Goal: Task Accomplishment & Management: Complete application form

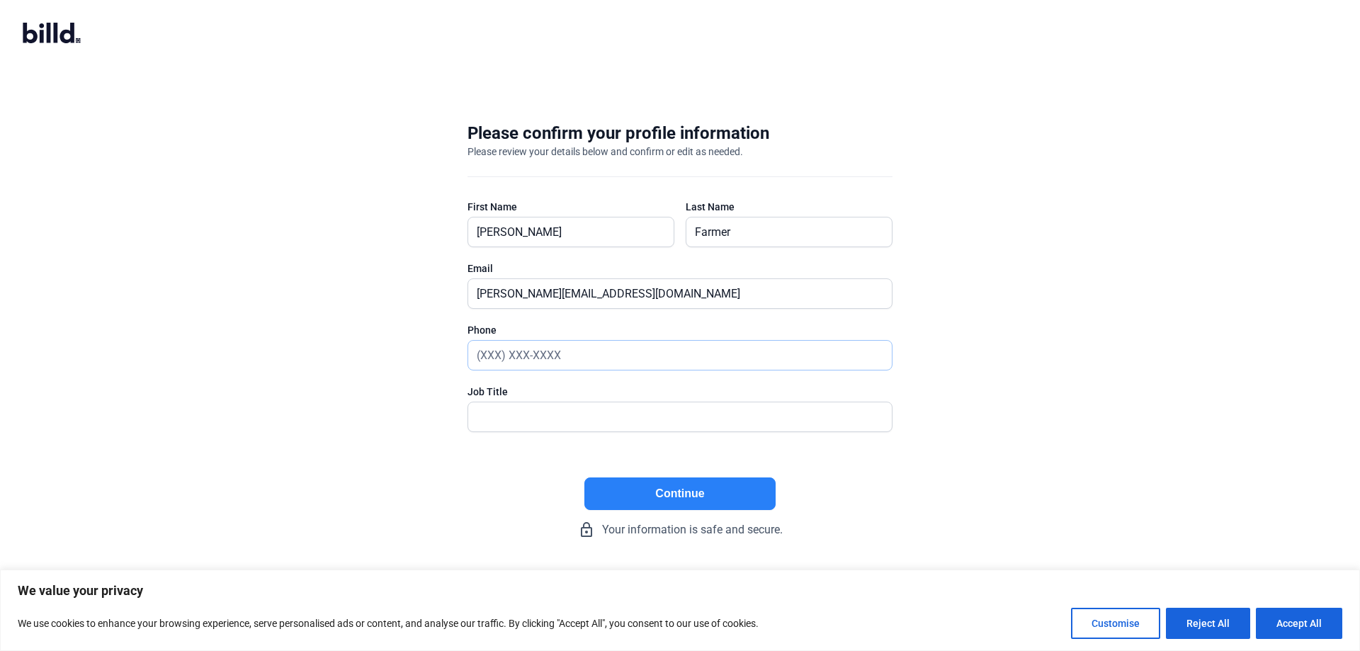
drag, startPoint x: 517, startPoint y: 353, endPoint x: 700, endPoint y: 312, distance: 187.9
click at [517, 352] on input "text" at bounding box center [672, 355] width 408 height 29
type input "[PHONE_NUMBER]"
type input "CFO"
click at [709, 491] on button "Continue" at bounding box center [679, 493] width 191 height 33
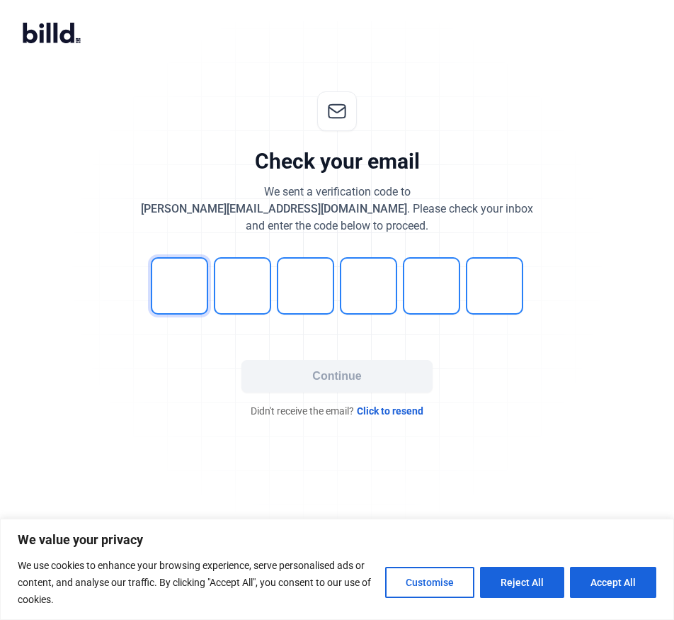
click at [177, 291] on input "tel" at bounding box center [179, 285] width 57 height 57
type input "5"
type input "0"
type input "1"
type input "2"
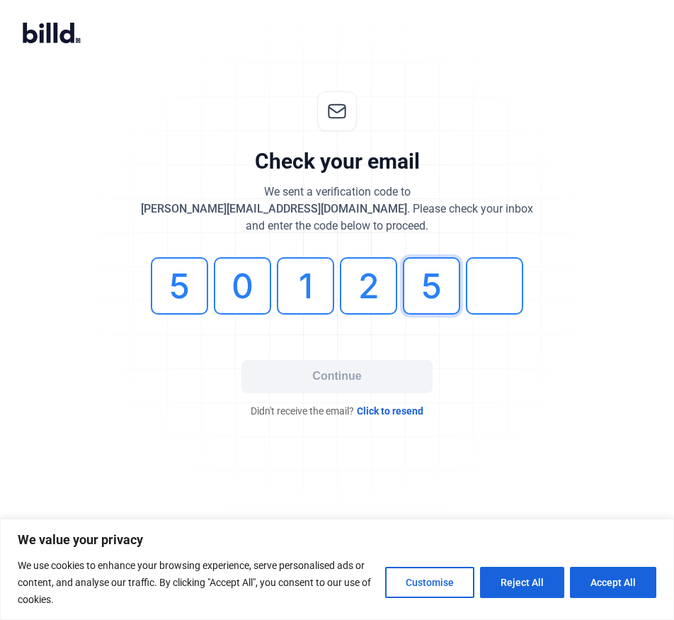
type input "5"
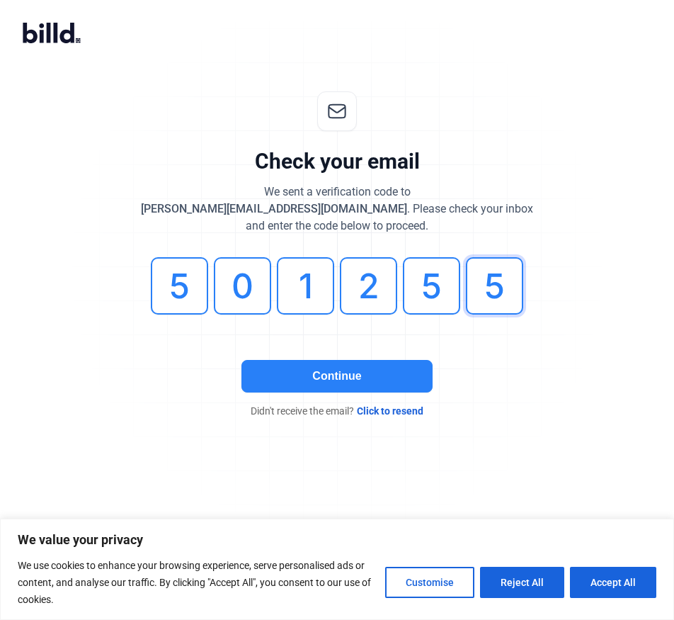
type input "5"
click at [376, 372] on button "Continue" at bounding box center [336, 376] width 191 height 33
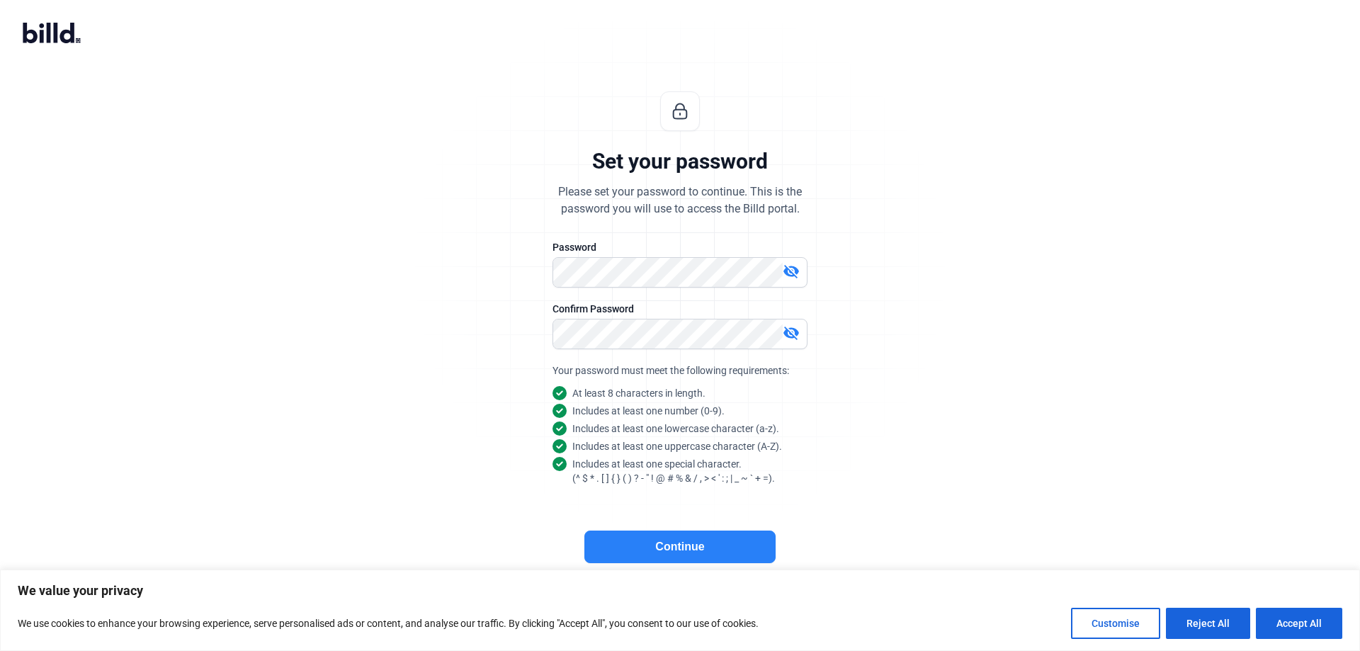
click at [684, 552] on button "Continue" at bounding box center [679, 546] width 191 height 33
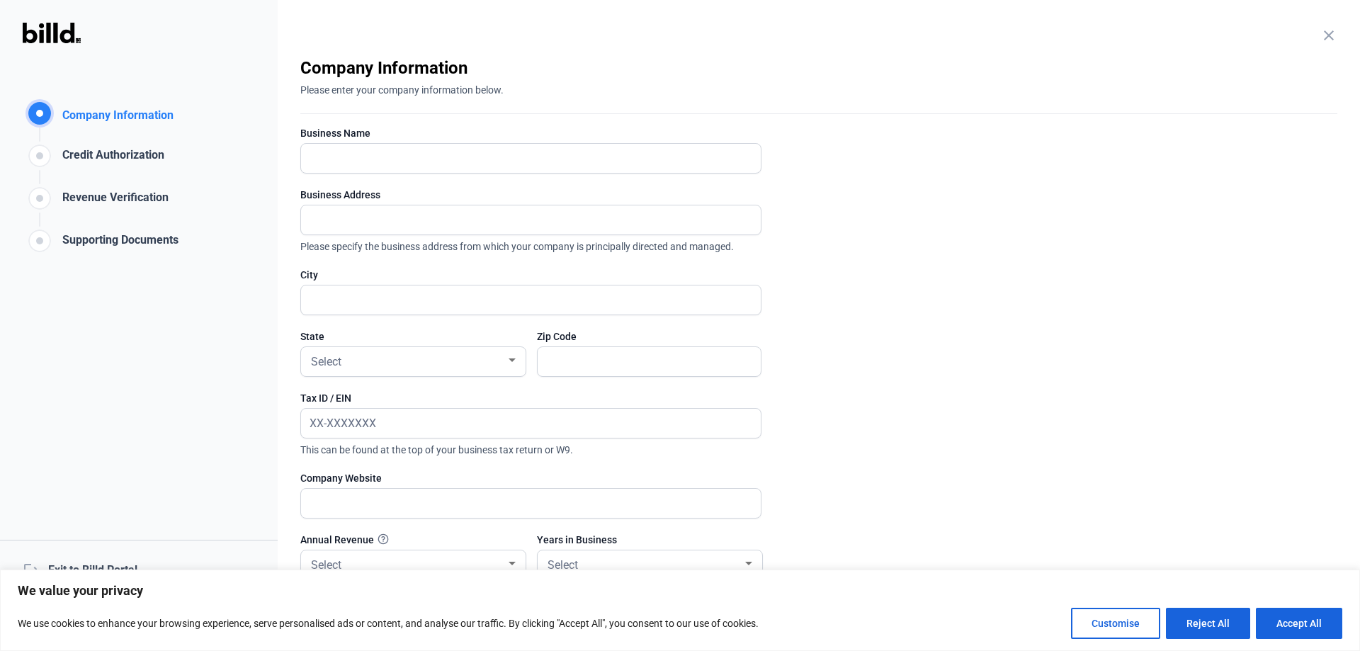
click at [1076, 186] on enrollment-step "close Company Information Please enter your company information below. Business…" at bounding box center [818, 377] width 1037 height 641
click at [469, 161] on input "text" at bounding box center [531, 158] width 460 height 29
type input "Southeastern Tank, Inc."
type input "7"
type input "[STREET_ADDRESS]"
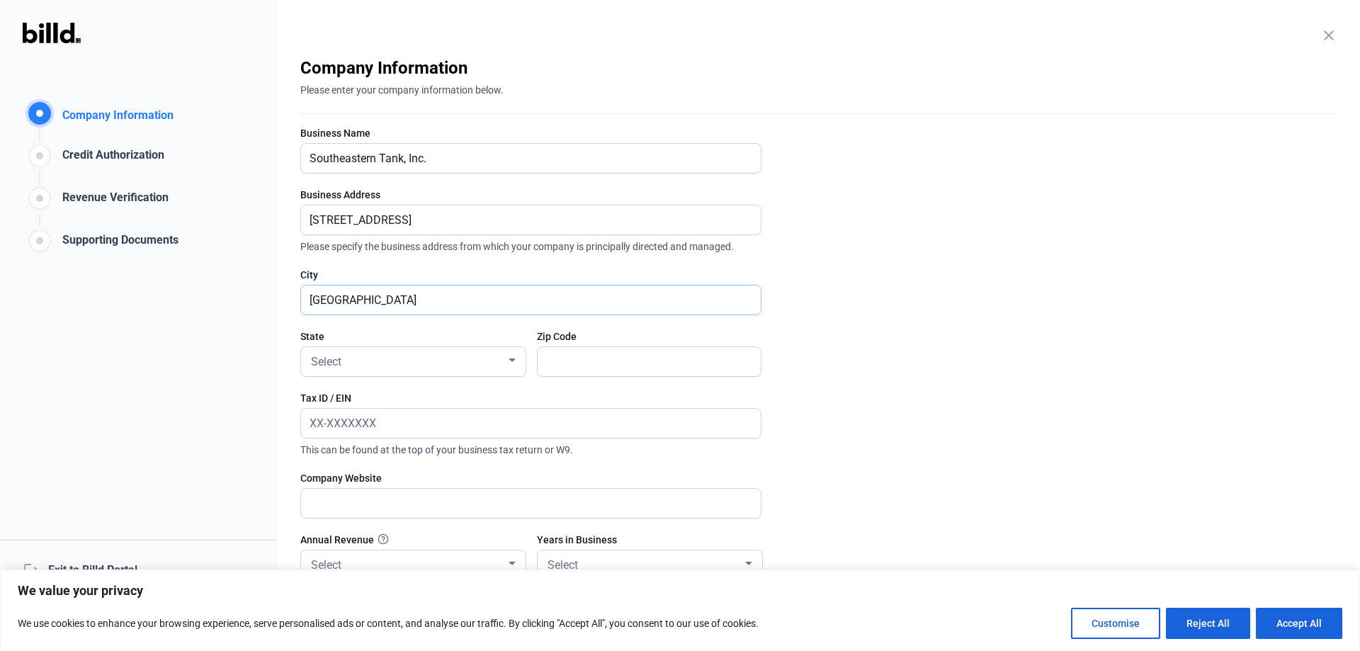
type input "[GEOGRAPHIC_DATA]"
click at [358, 358] on div "Select" at bounding box center [407, 361] width 198 height 20
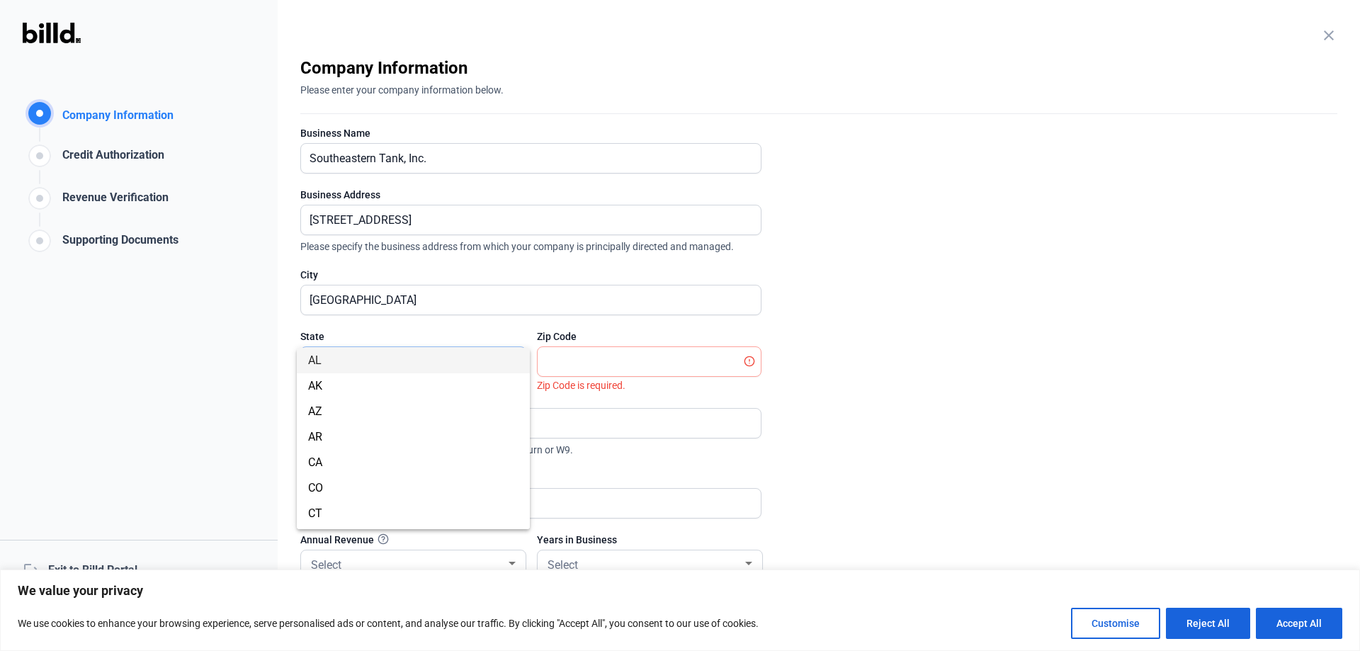
scroll to position [915, 0]
click at [359, 528] on span "TN" at bounding box center [413, 515] width 210 height 25
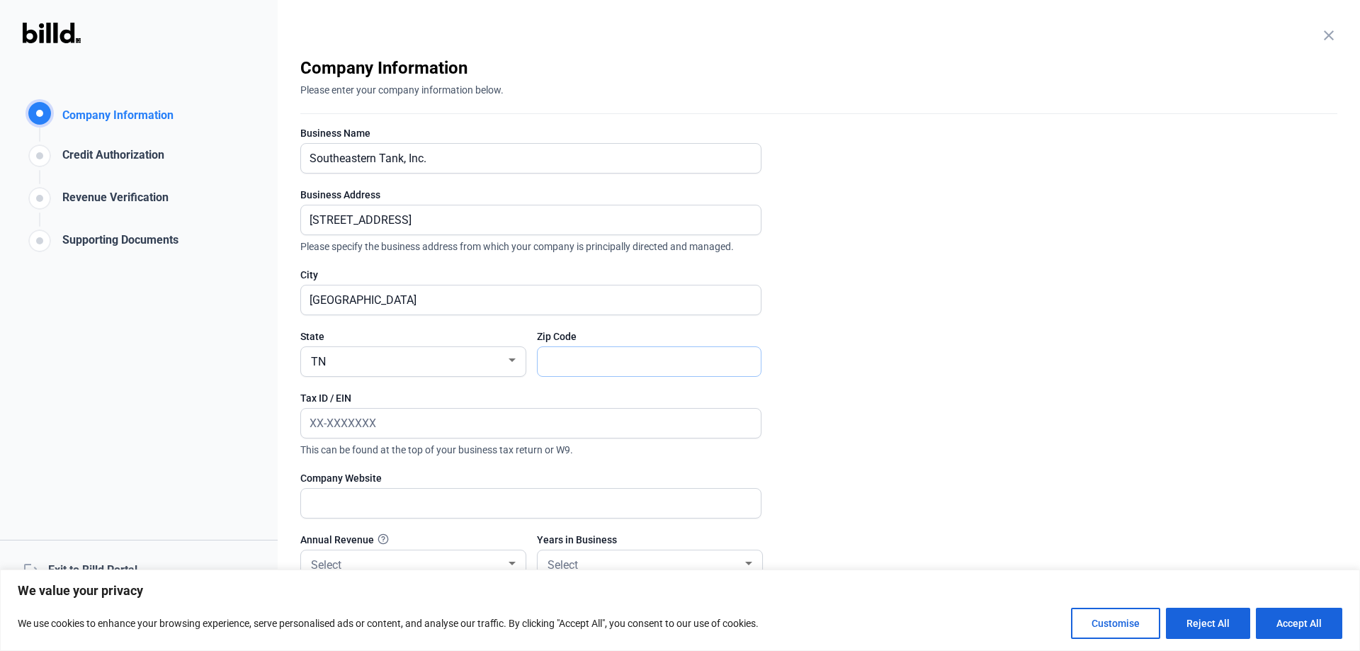
click at [573, 358] on input "text" at bounding box center [648, 361] width 223 height 29
type input "37090"
type input "[US_EMPLOYER_IDENTIFICATION_NUMBER]"
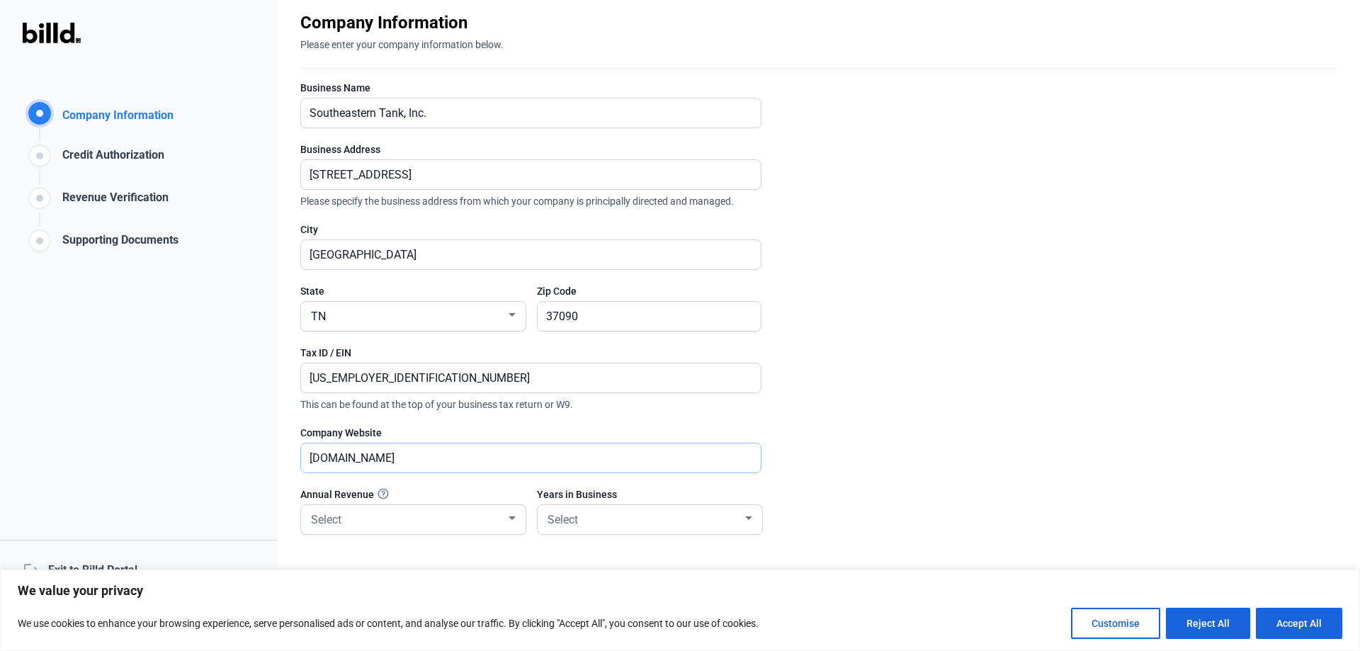
scroll to position [125, 0]
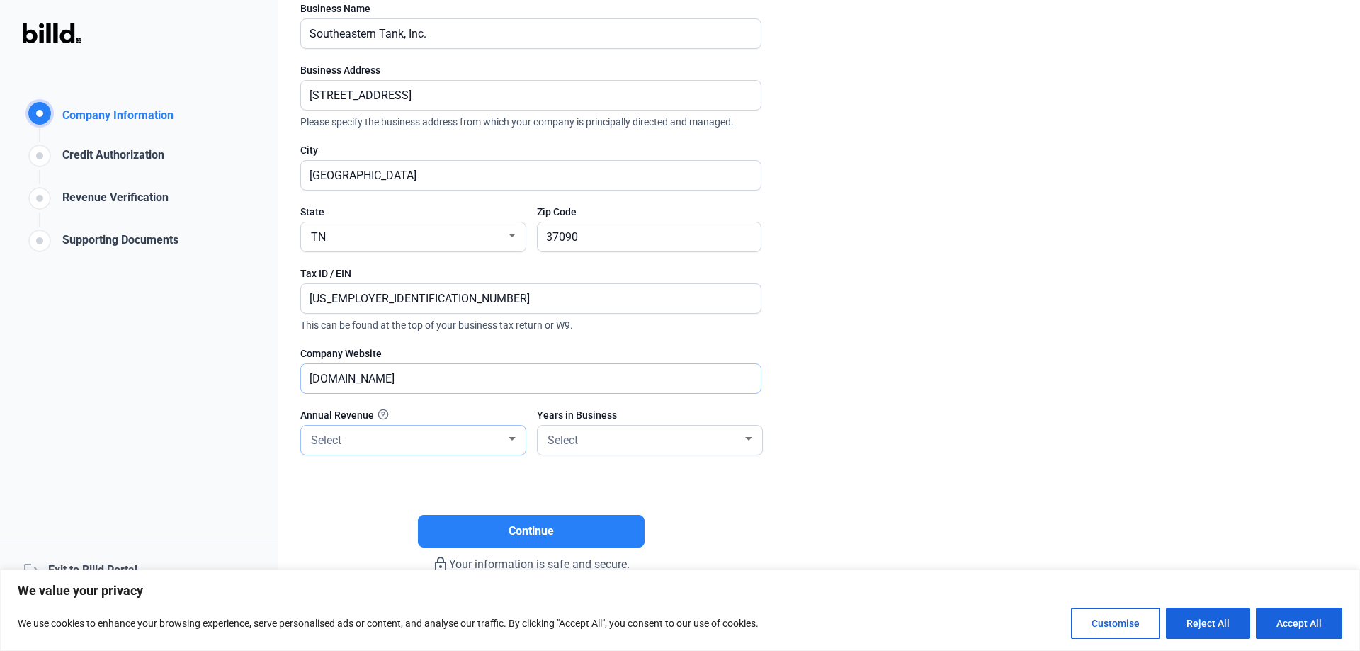
type input "[DOMAIN_NAME]"
click at [385, 436] on div "Select" at bounding box center [407, 439] width 198 height 20
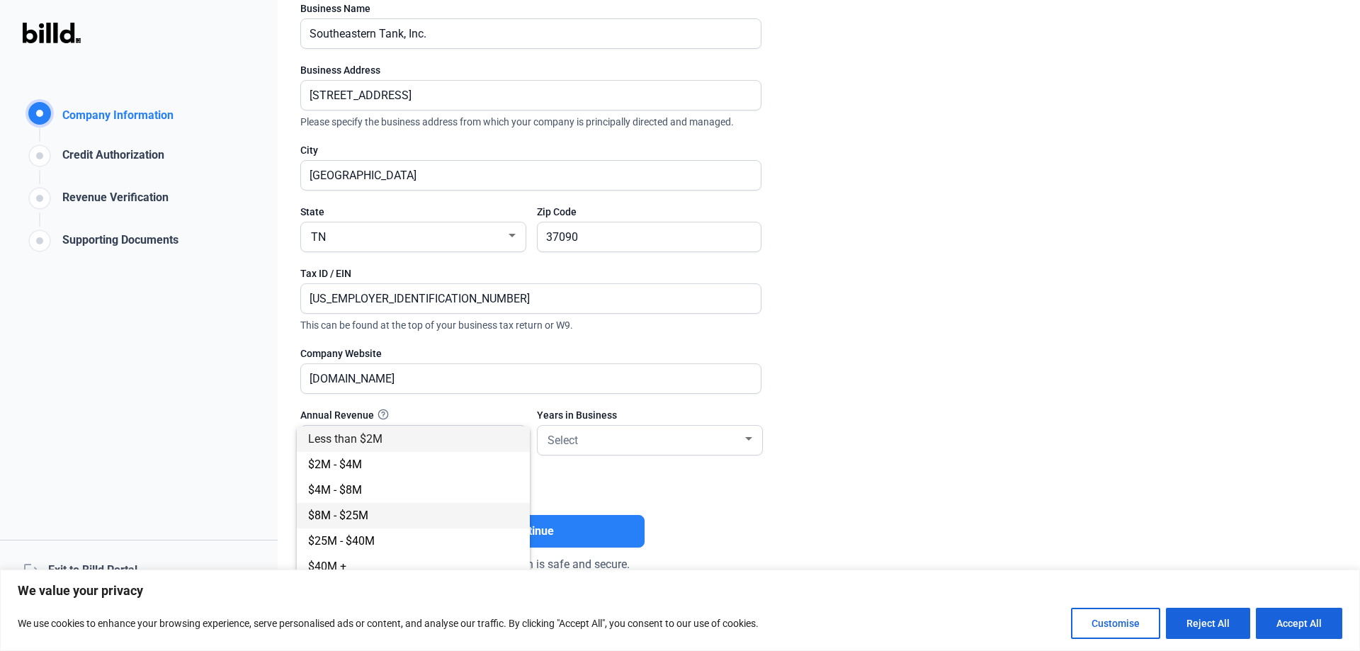
click at [361, 515] on span "$8M - $25M" at bounding box center [338, 514] width 60 height 13
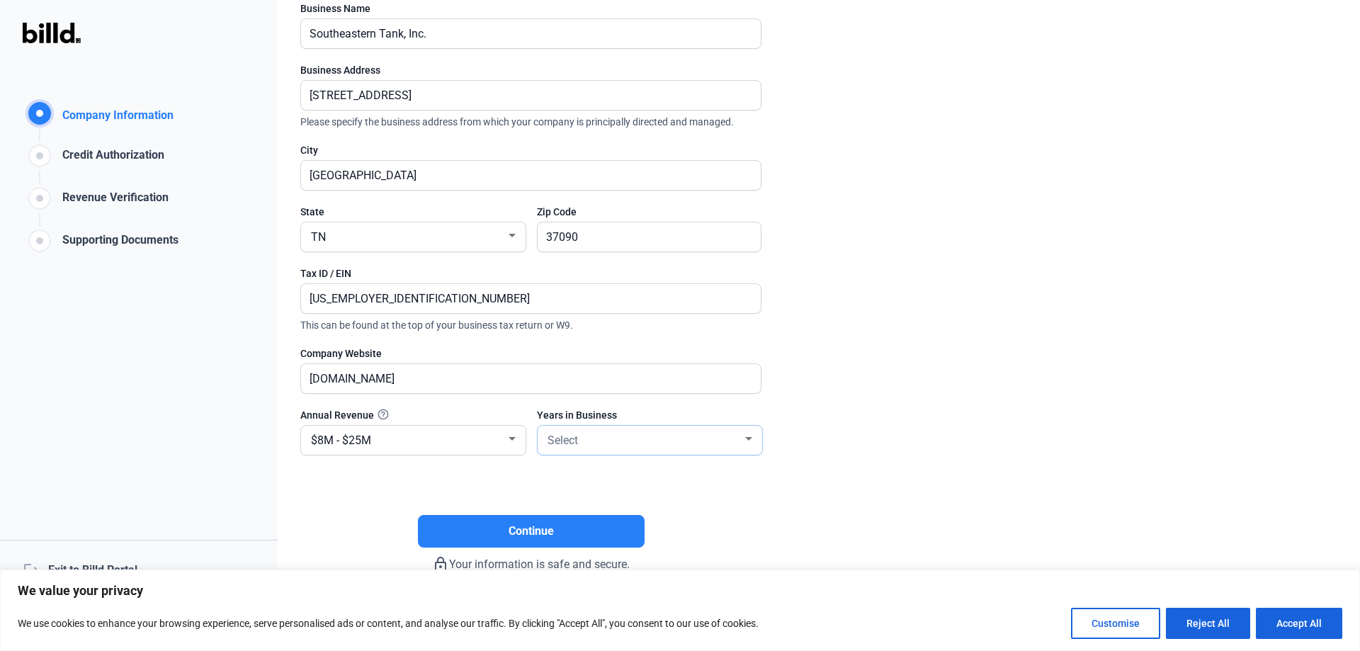
click at [639, 435] on div "Select" at bounding box center [644, 439] width 198 height 20
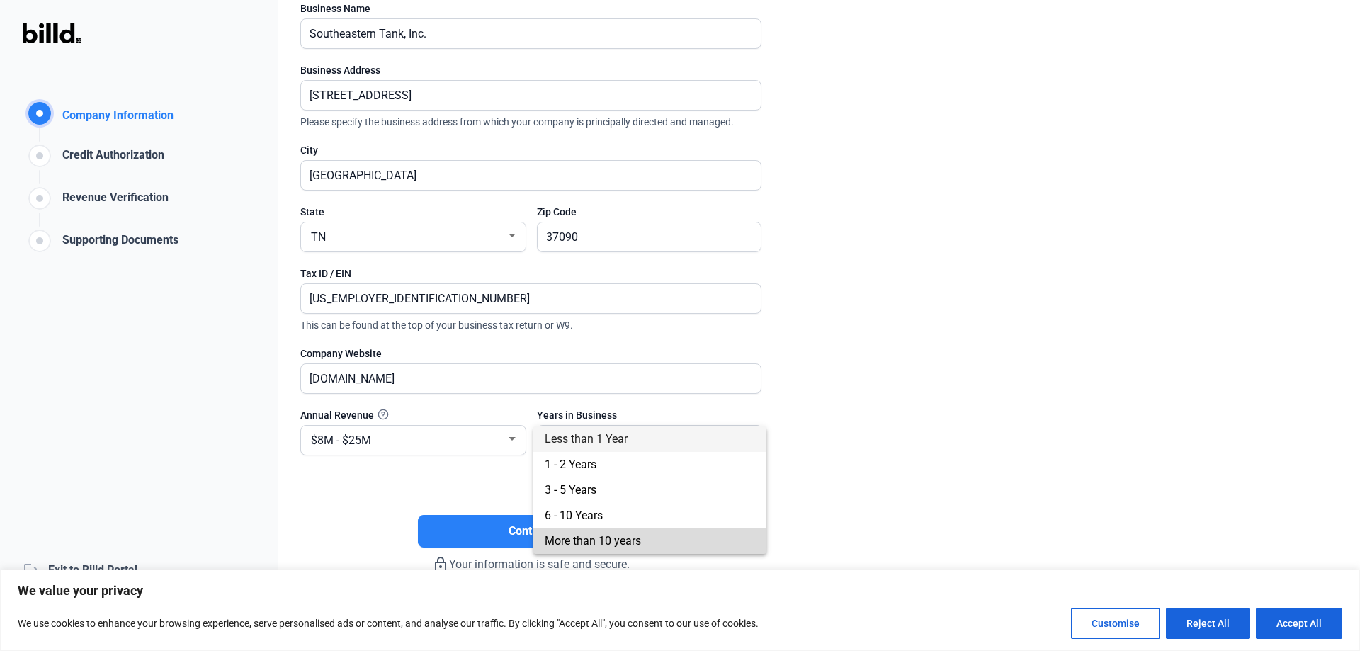
click at [656, 540] on span "More than 10 years" at bounding box center [650, 540] width 210 height 25
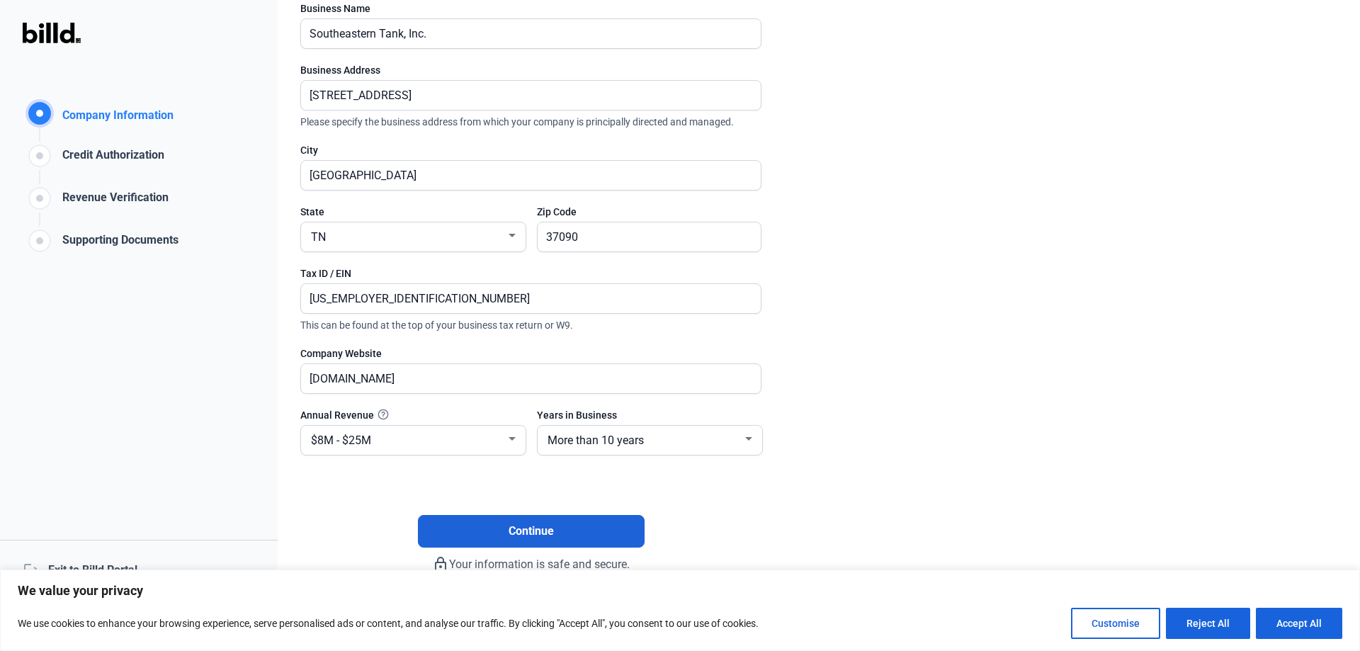
click at [523, 540] on button "Continue" at bounding box center [531, 531] width 227 height 33
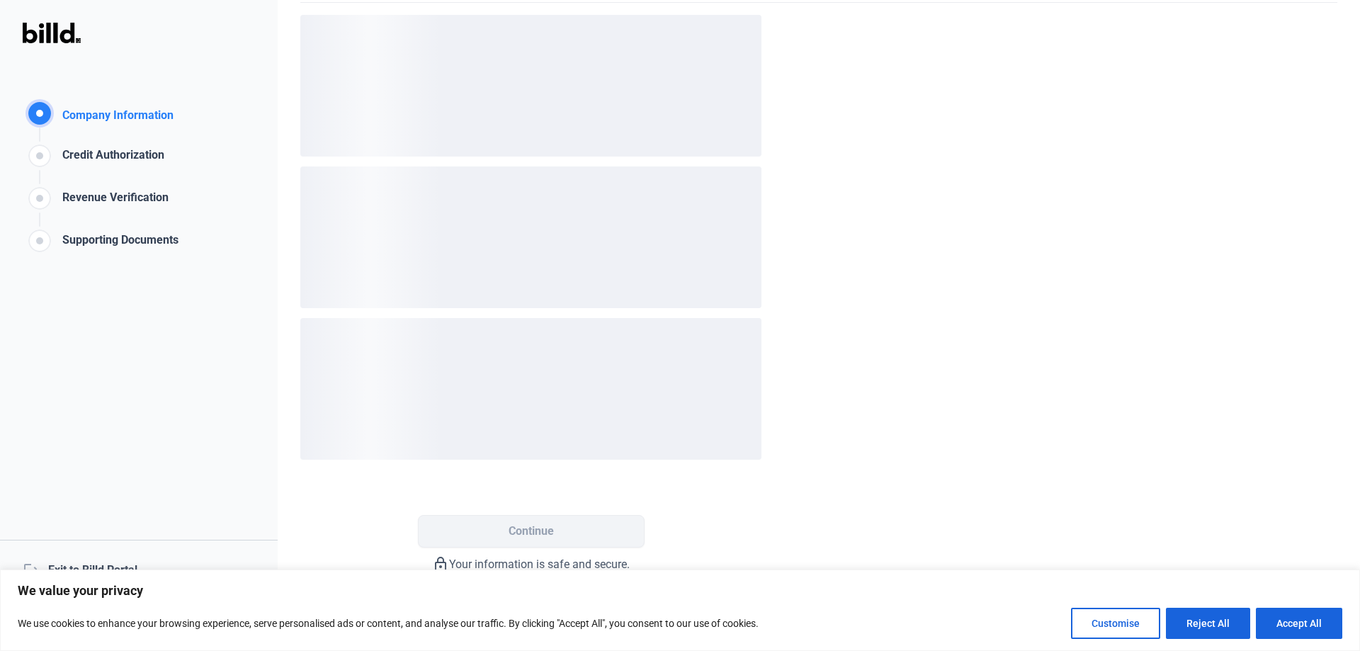
scroll to position [0, 0]
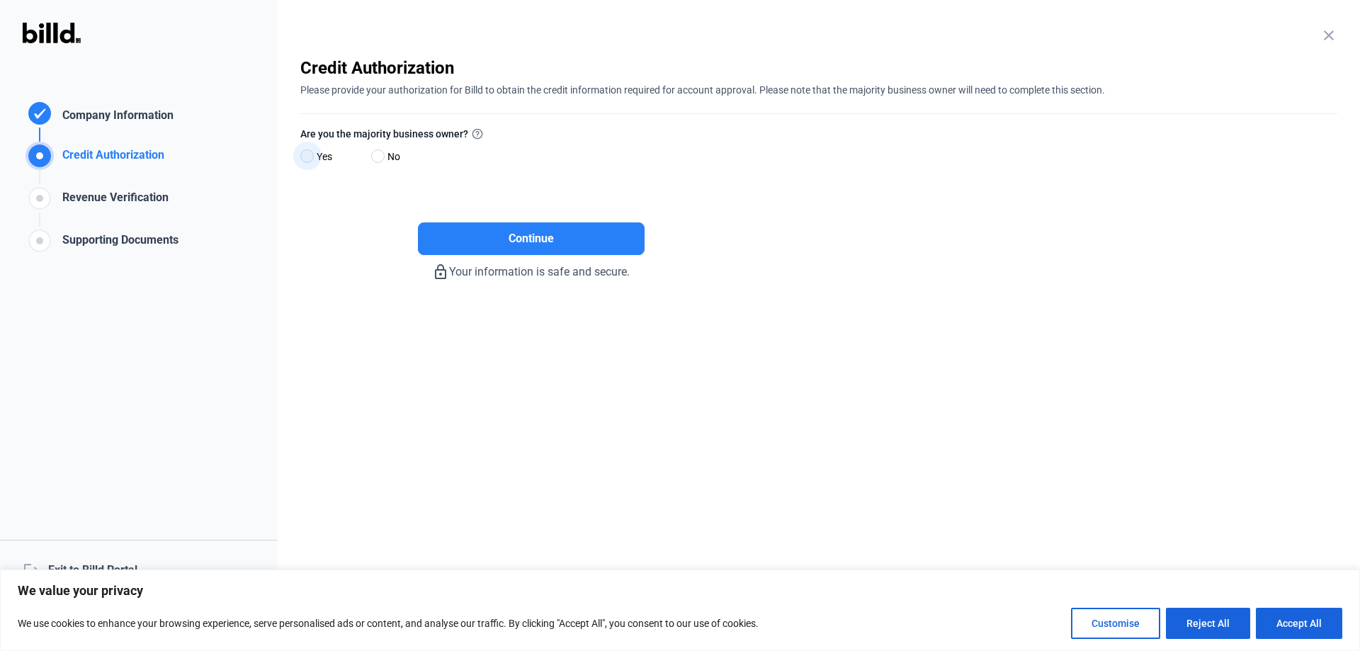
click at [307, 158] on span at bounding box center [306, 155] width 13 height 13
click at [307, 158] on input "Yes" at bounding box center [305, 157] width 11 height 11
radio input "true"
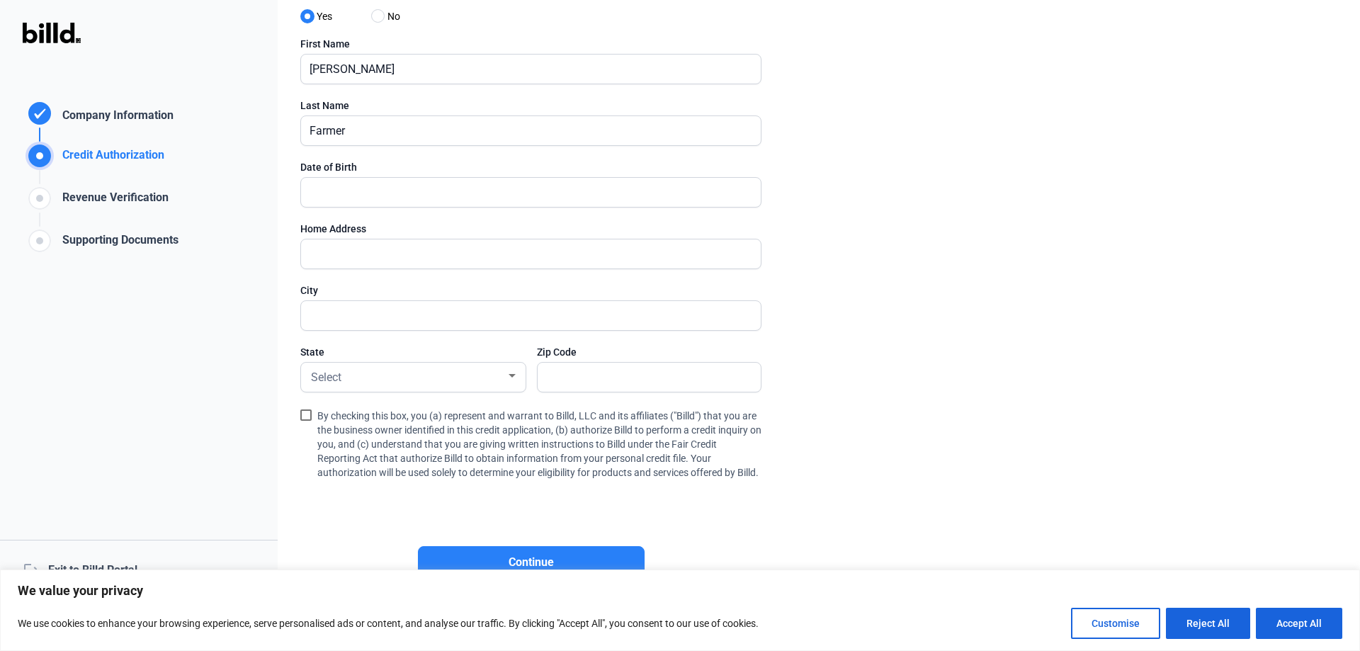
scroll to position [115, 0]
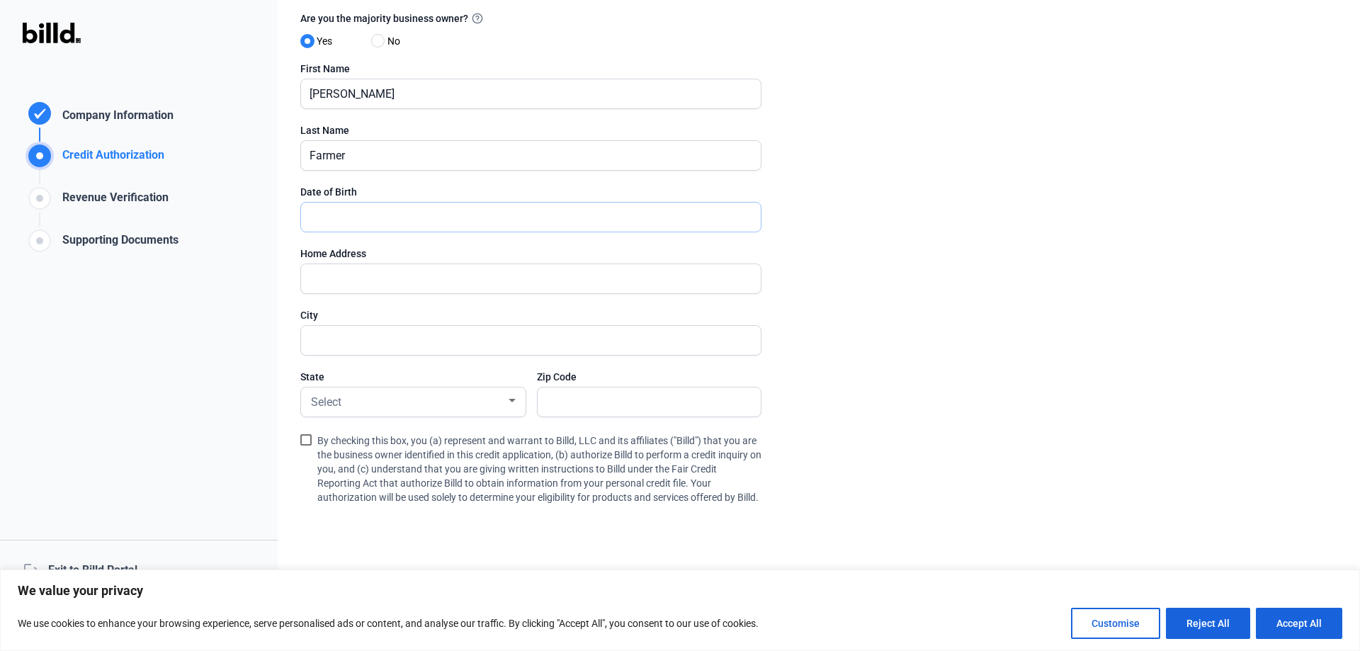
click at [367, 214] on input "text" at bounding box center [523, 217] width 444 height 29
type input "[DATE]"
type input "[STREET_ADDRESS]"
type input "Lascassas"
type input "37085"
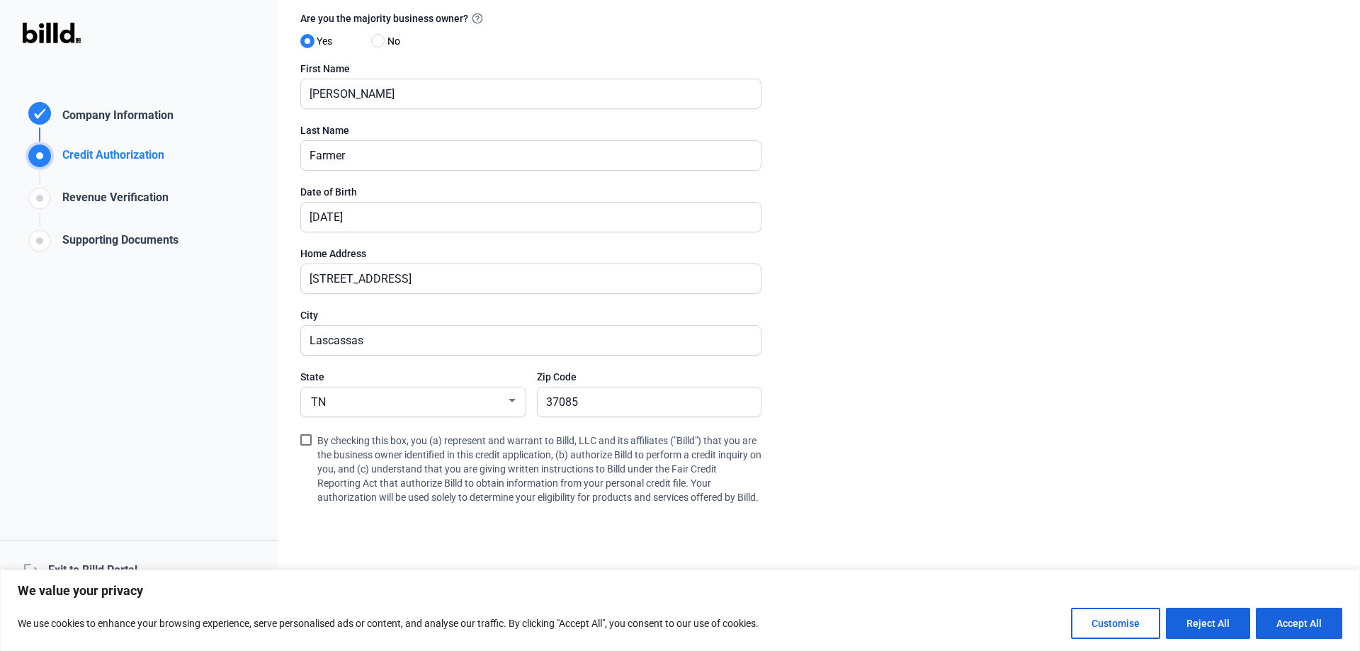
click at [950, 313] on enrollment-step "close Credit Authorization Please provide your authorization for Billd to obtai…" at bounding box center [818, 285] width 1037 height 688
click at [309, 440] on span at bounding box center [305, 439] width 11 height 11
click at [0, 0] on input "By checking this box, you (a) represent and warrant to Billd, LLC and its affil…" at bounding box center [0, 0] width 0 height 0
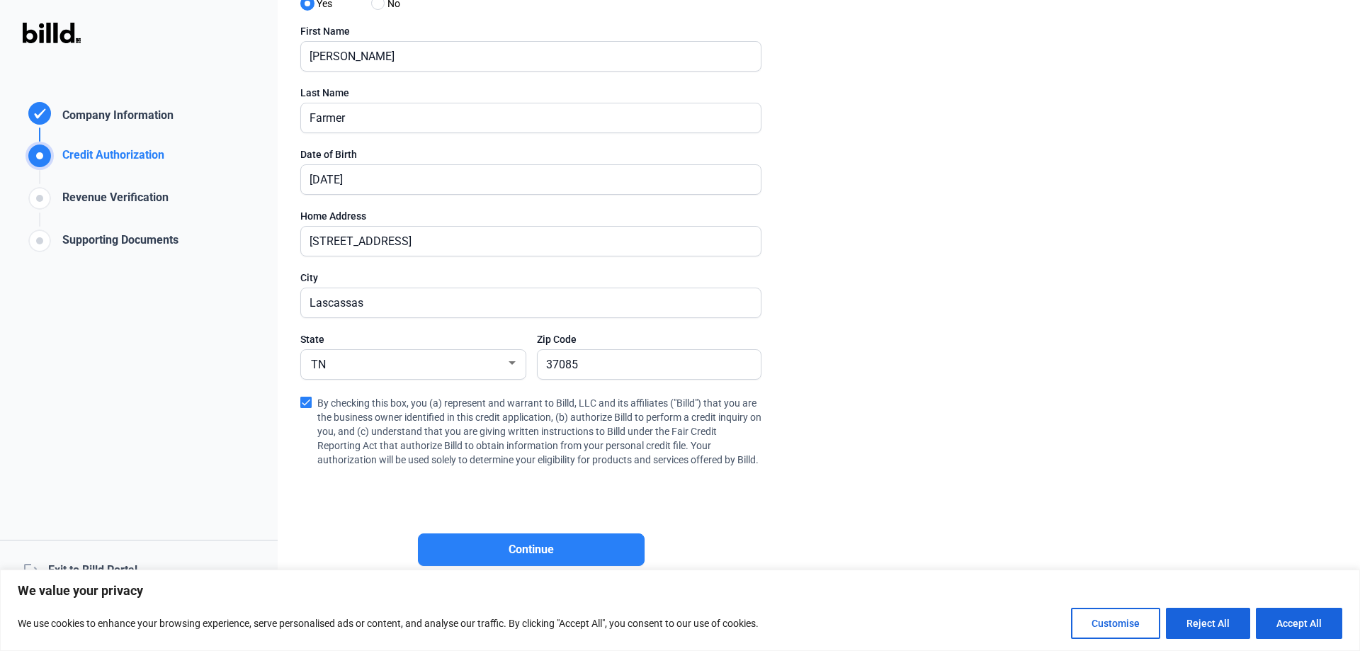
scroll to position [186, 0]
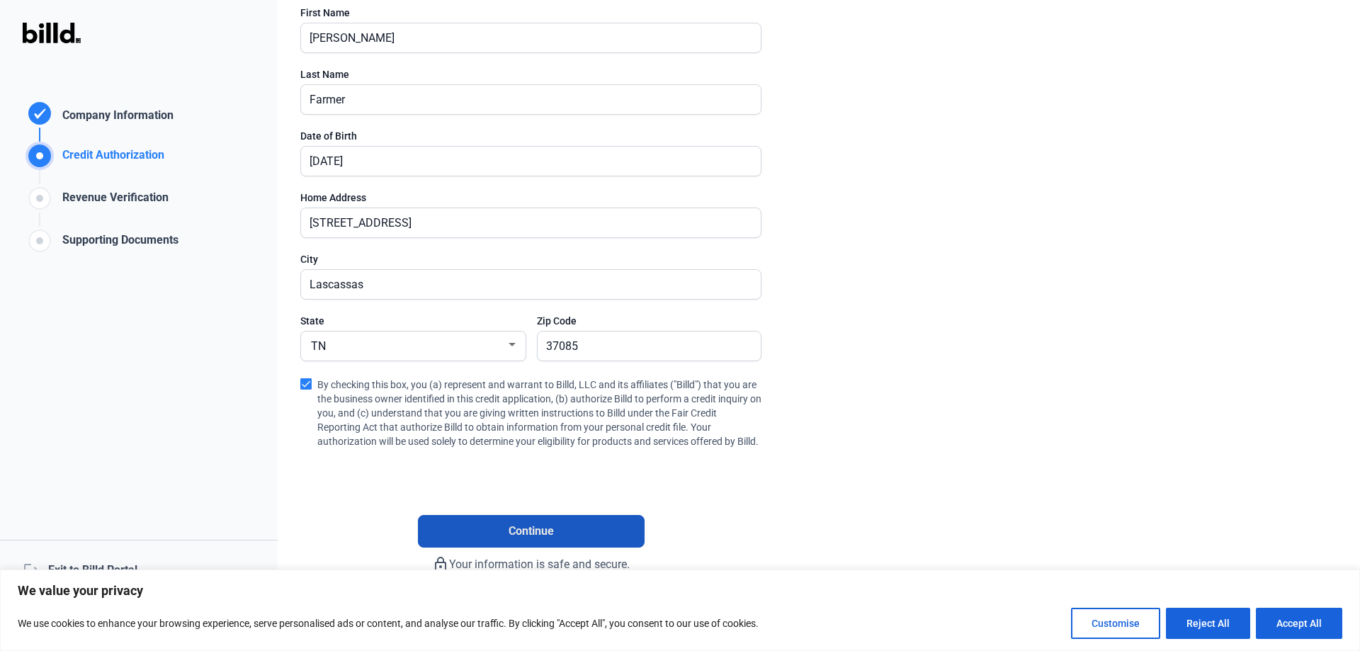
click at [539, 530] on span "Continue" at bounding box center [530, 531] width 45 height 17
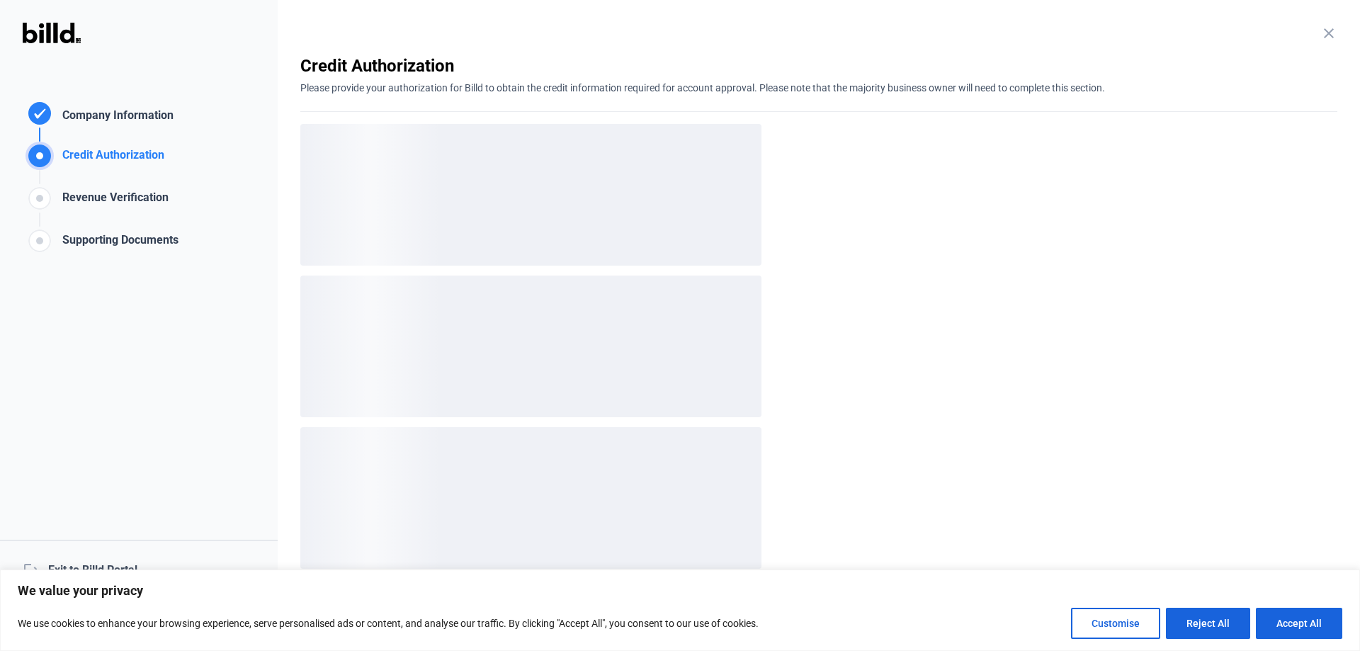
scroll to position [0, 0]
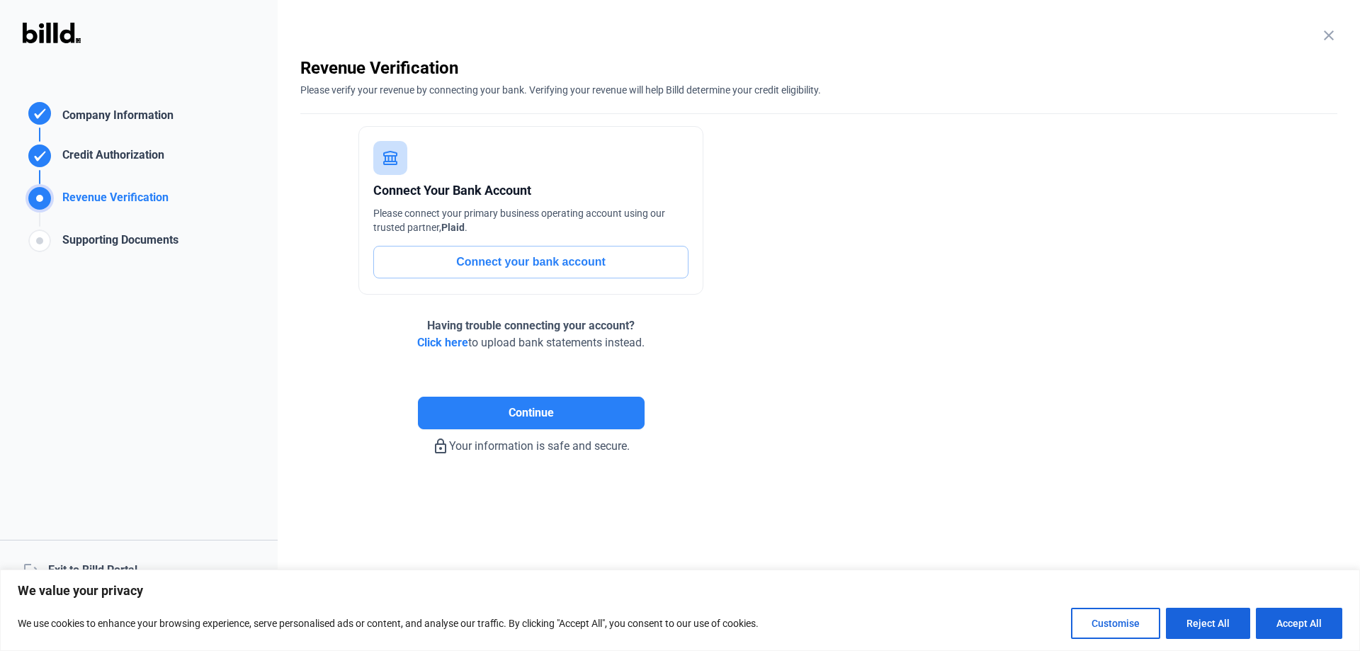
click at [524, 258] on button "Connect your bank account" at bounding box center [530, 262] width 315 height 33
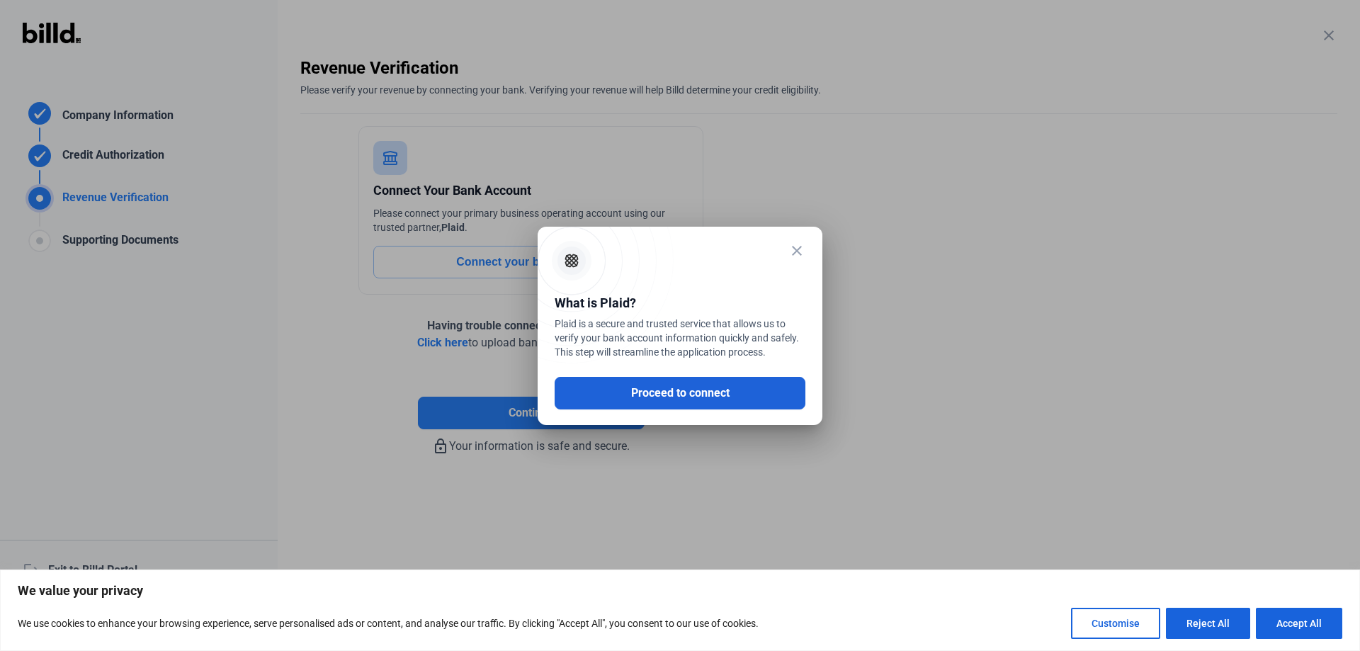
click at [689, 389] on button "Proceed to connect" at bounding box center [679, 393] width 251 height 33
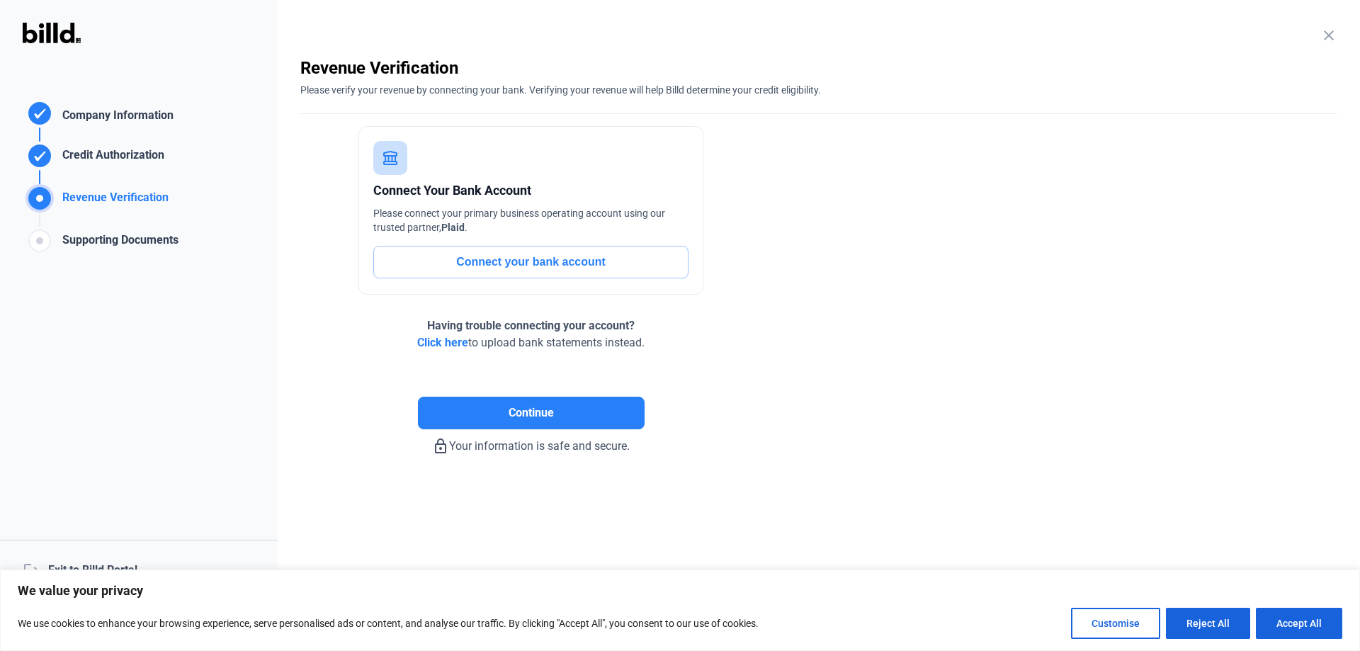
click at [450, 344] on span "Click here" at bounding box center [442, 342] width 51 height 13
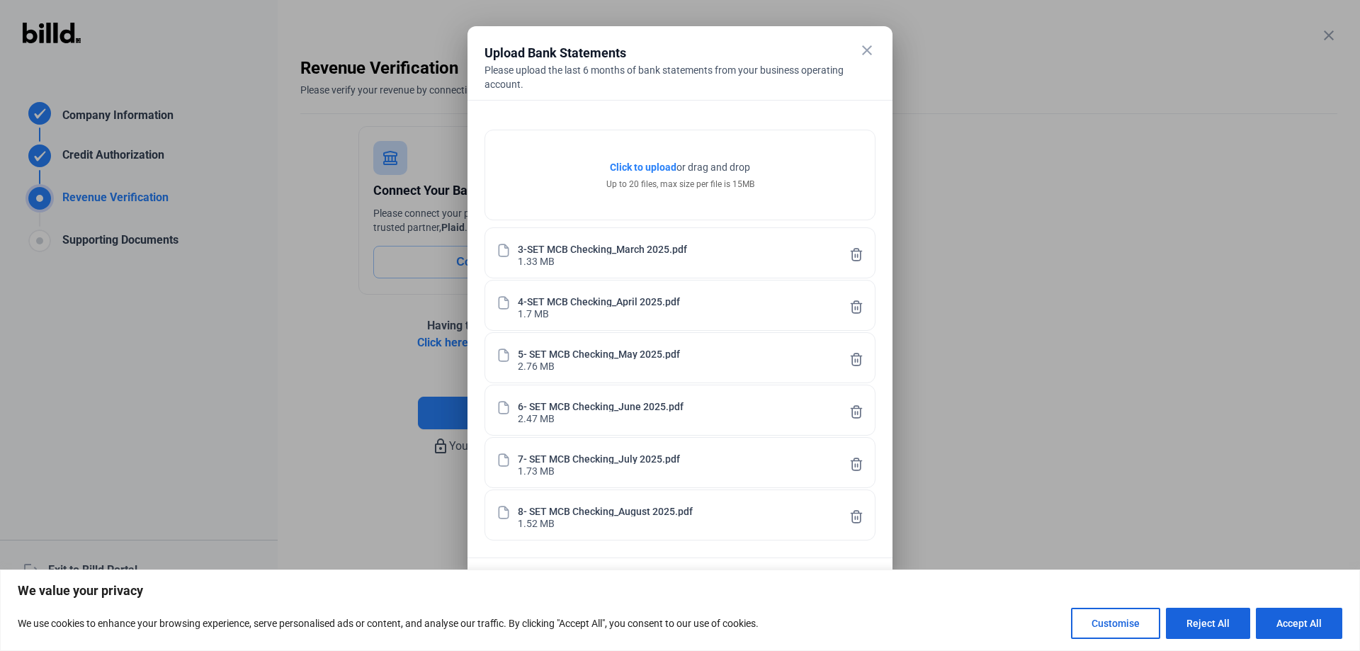
click at [1290, 625] on button "Accept All" at bounding box center [1298, 623] width 86 height 31
checkbox input "true"
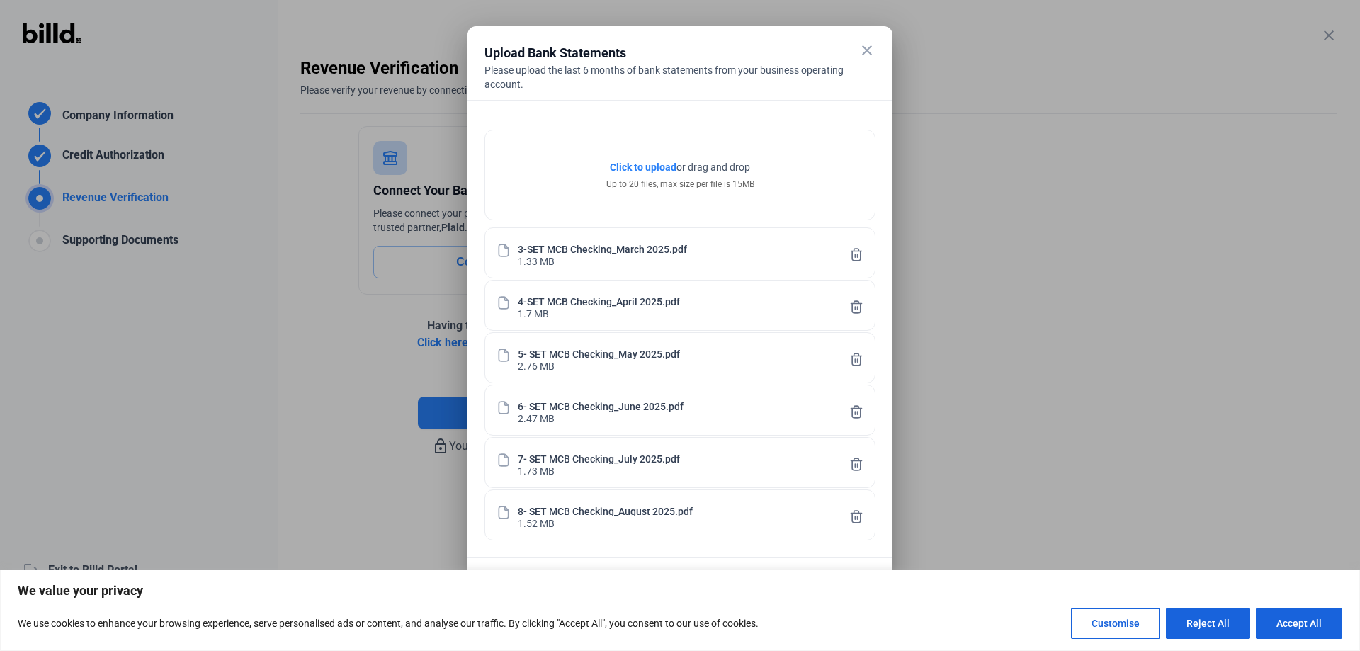
checkbox input "true"
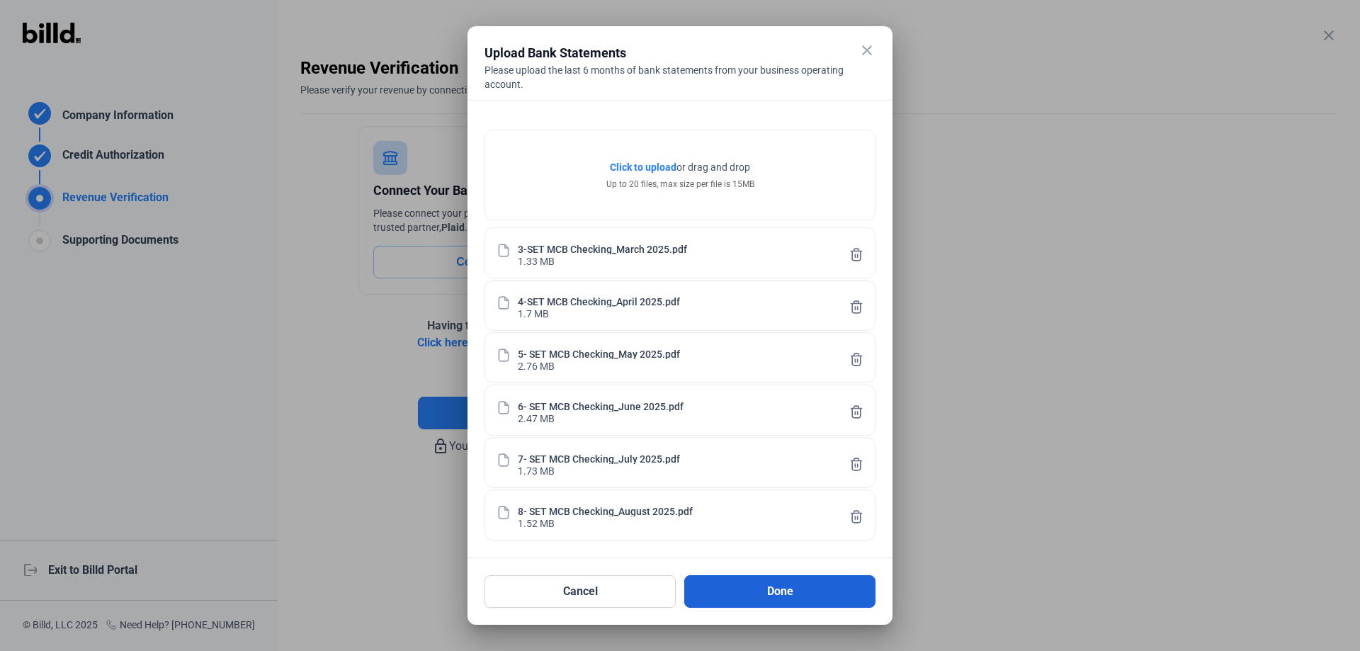
click at [794, 586] on button "Done" at bounding box center [779, 591] width 191 height 33
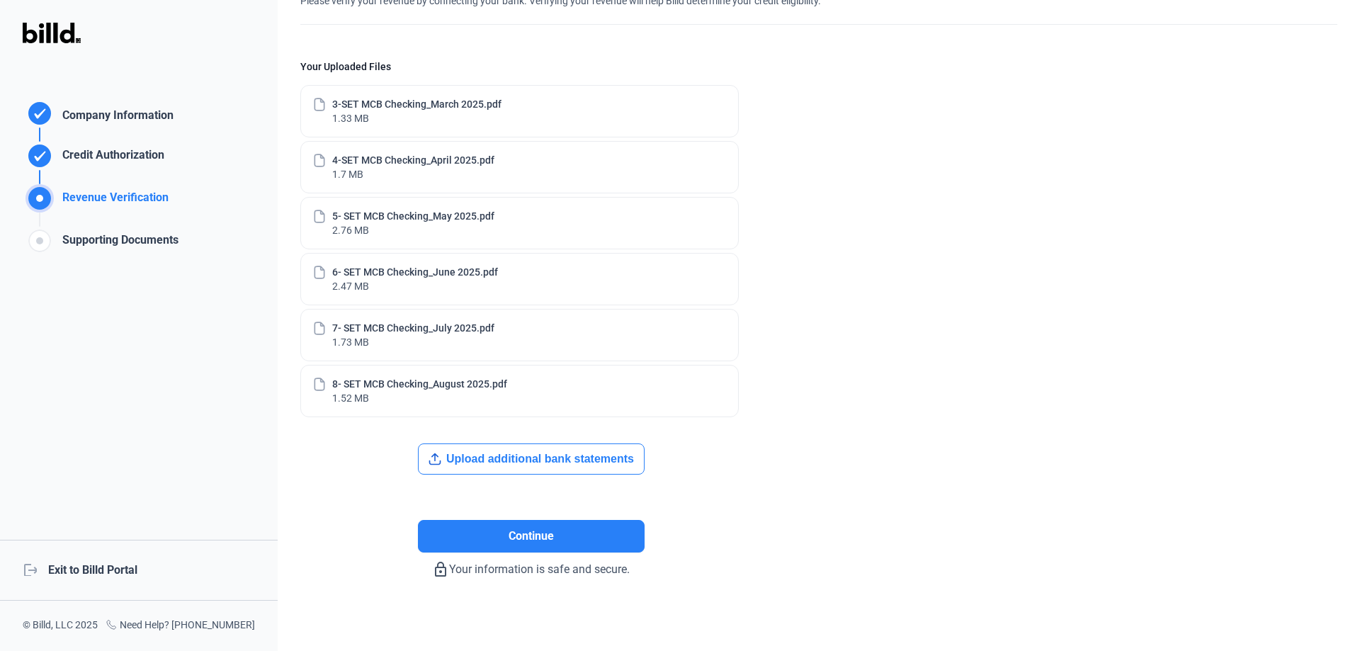
scroll to position [94, 0]
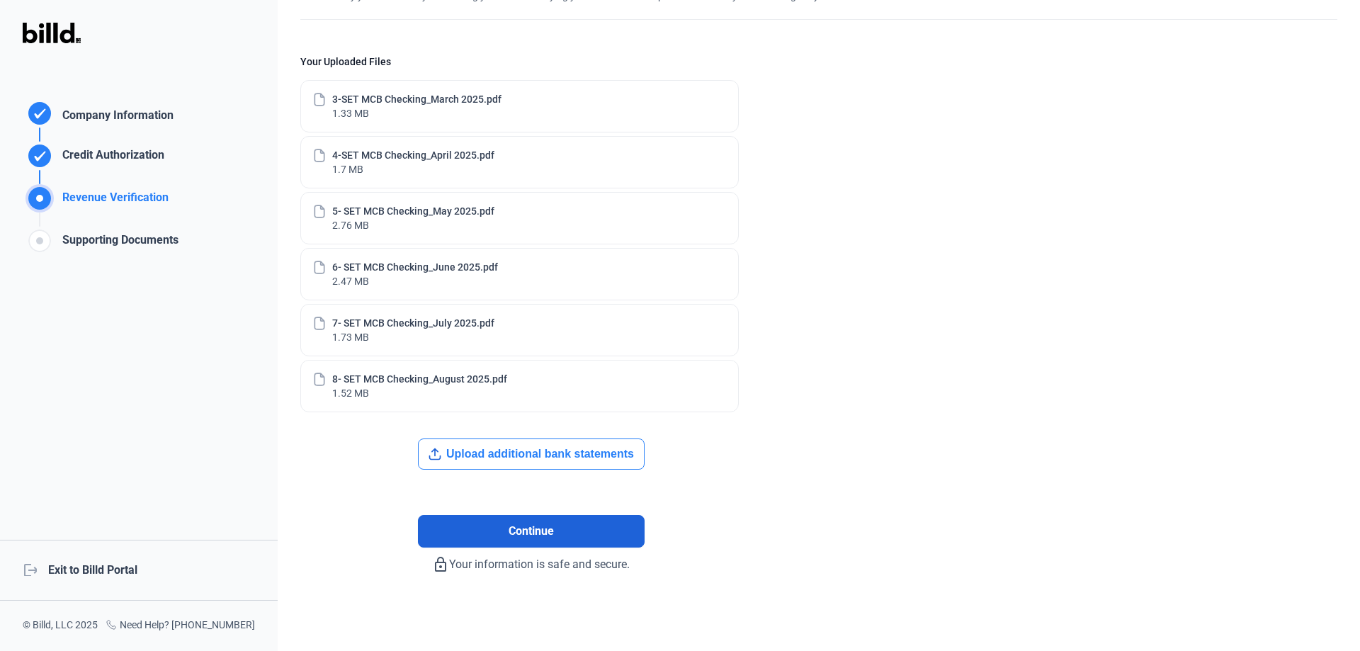
click at [584, 534] on button "Continue" at bounding box center [531, 531] width 227 height 33
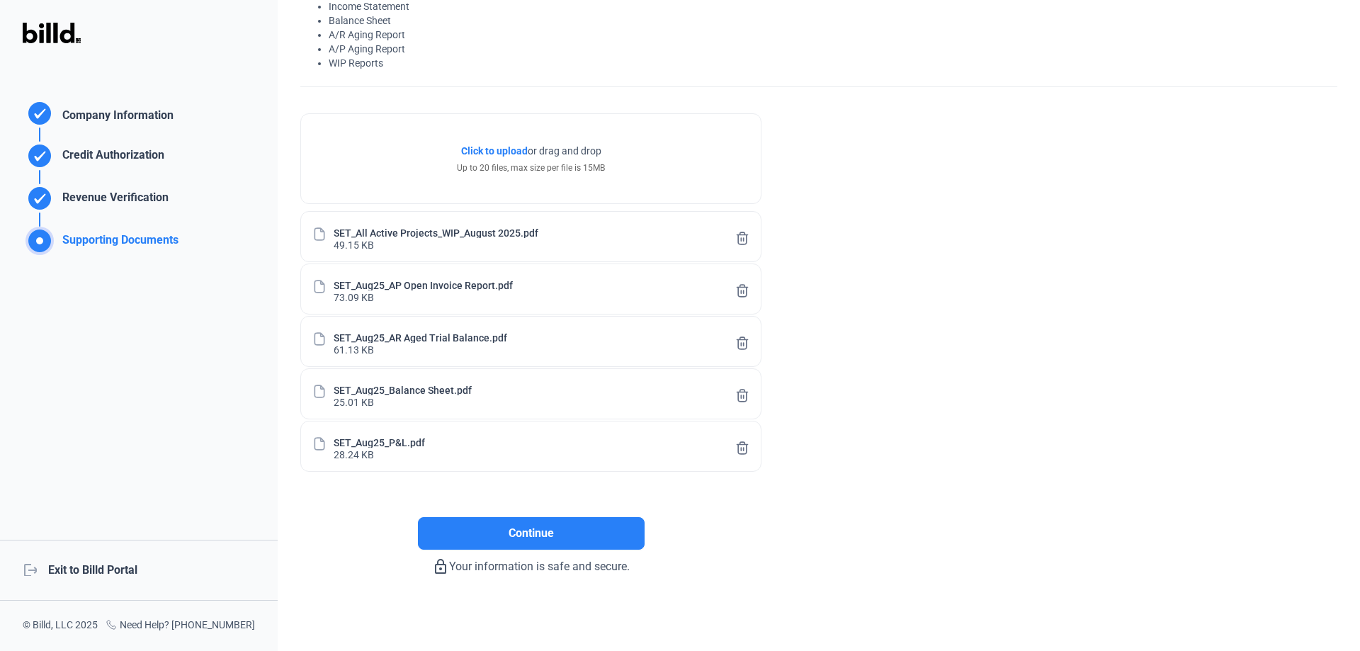
scroll to position [110, 0]
click at [603, 525] on button "Continue" at bounding box center [531, 531] width 227 height 33
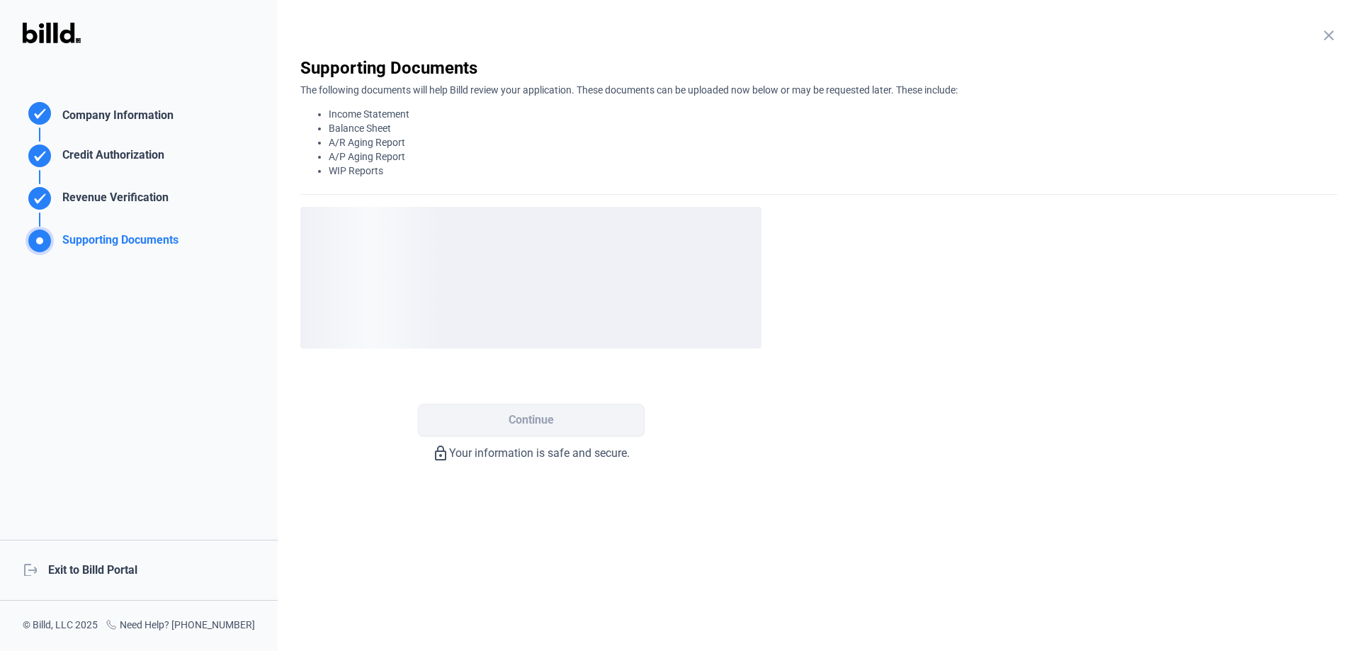
scroll to position [0, 0]
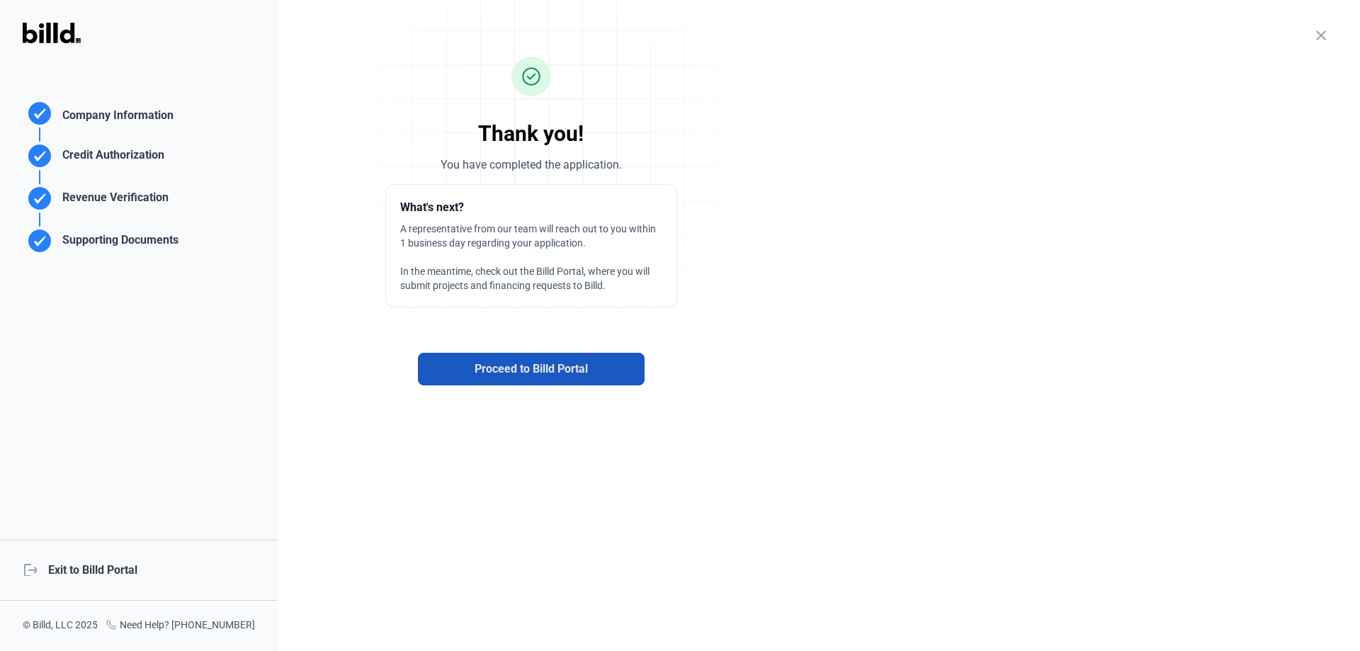
click at [553, 369] on span "Proceed to Billd Portal" at bounding box center [530, 368] width 113 height 17
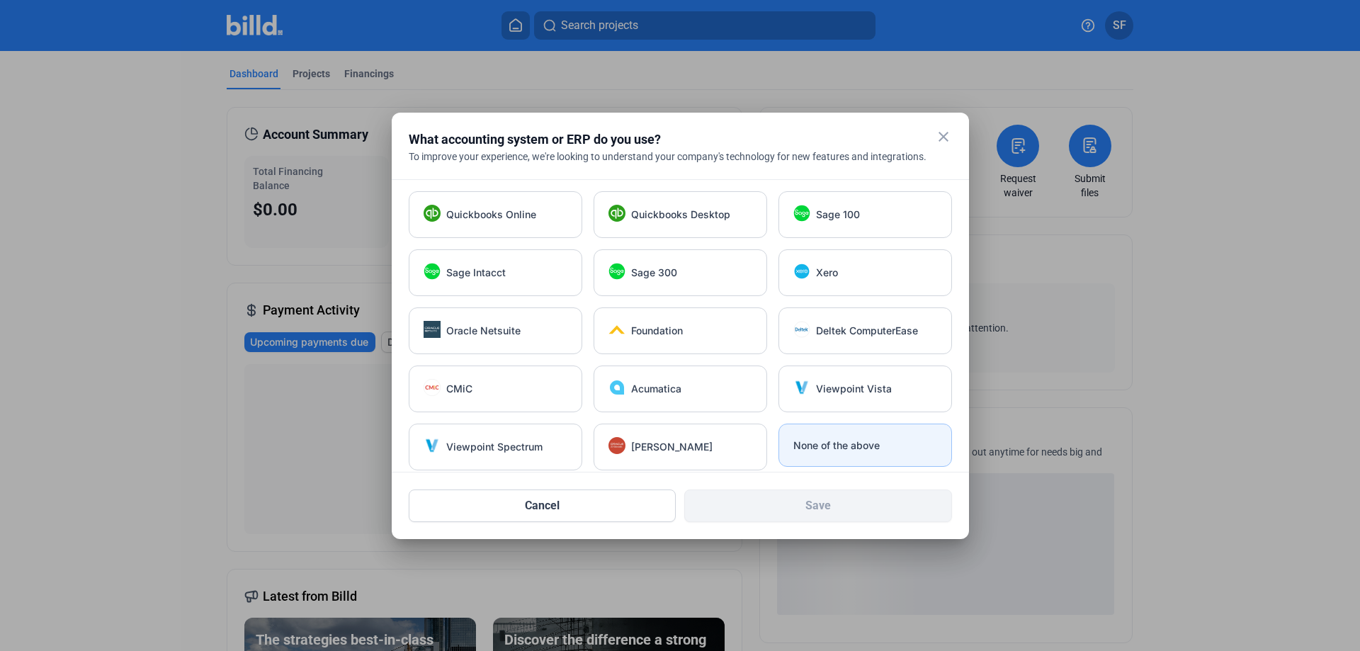
click at [848, 452] on span "None of the above" at bounding box center [836, 445] width 86 height 14
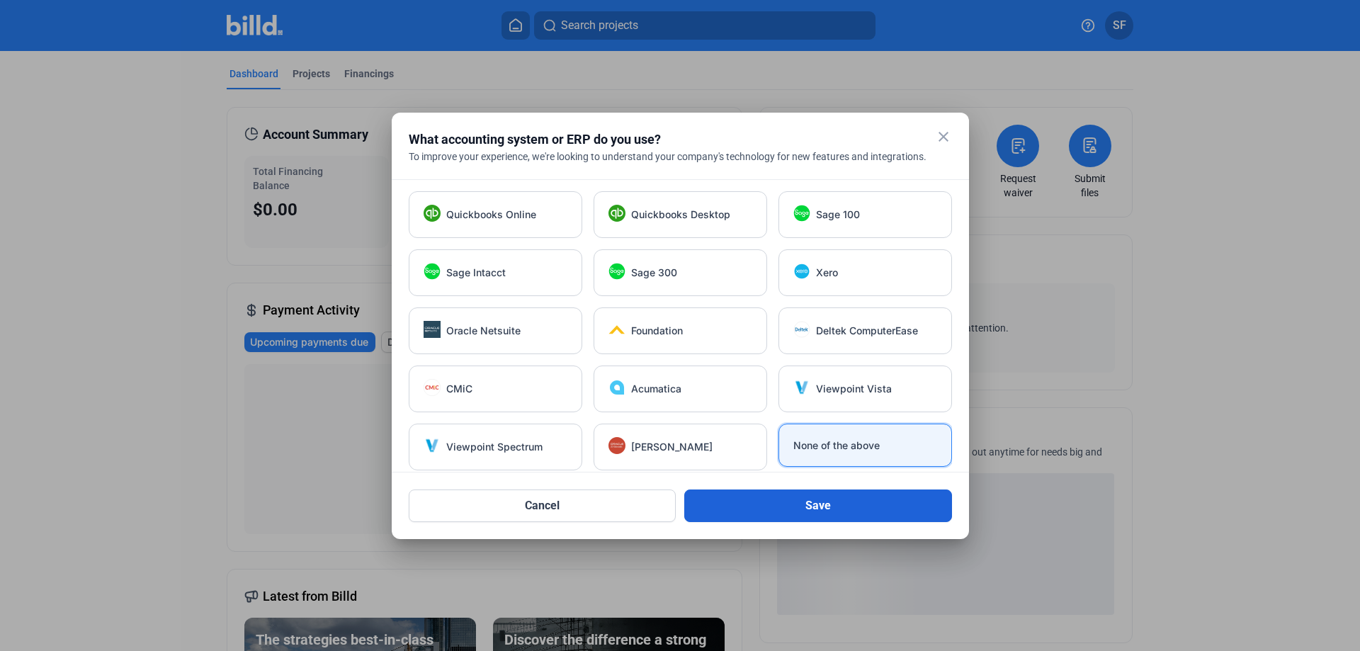
click at [848, 512] on button "Save" at bounding box center [818, 505] width 268 height 33
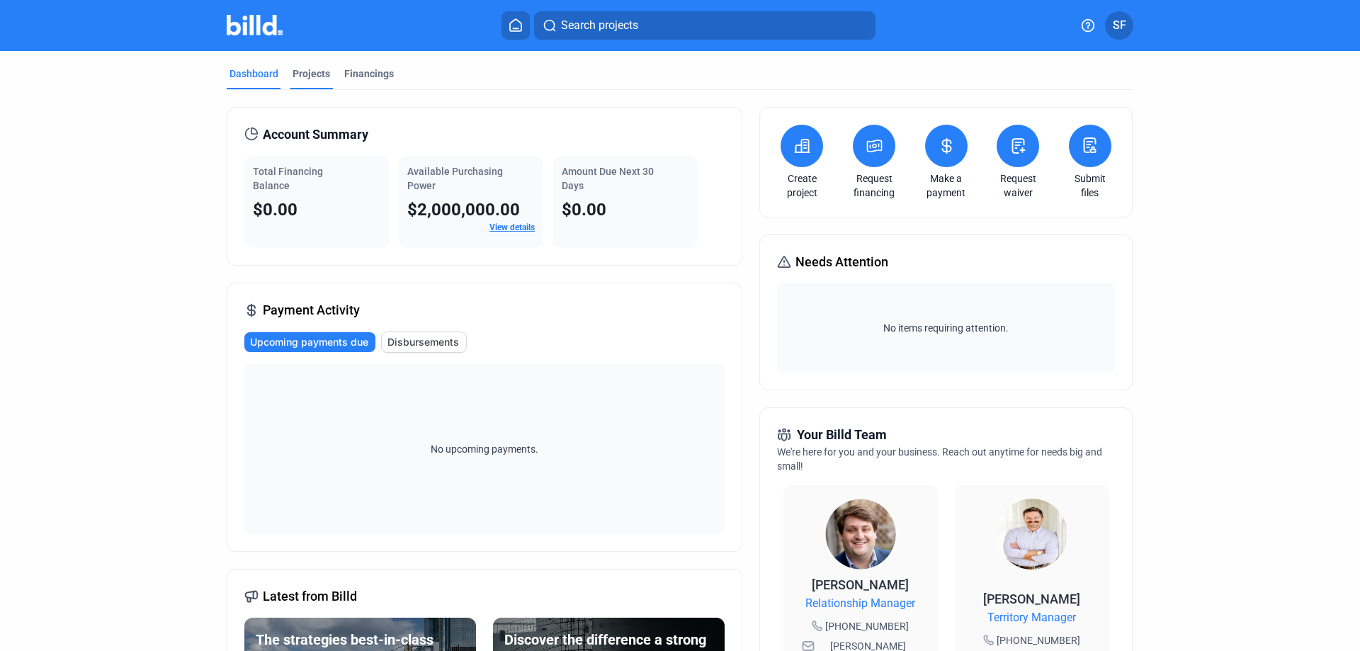
drag, startPoint x: 305, startPoint y: 64, endPoint x: 309, endPoint y: 72, distance: 8.6
click at [307, 67] on mat-tab-group "Dashboard Projects Financings Account Summary Total Financing Balance $0.00 Ava…" at bounding box center [680, 540] width 906 height 979
click at [309, 72] on div "Projects" at bounding box center [311, 74] width 38 height 14
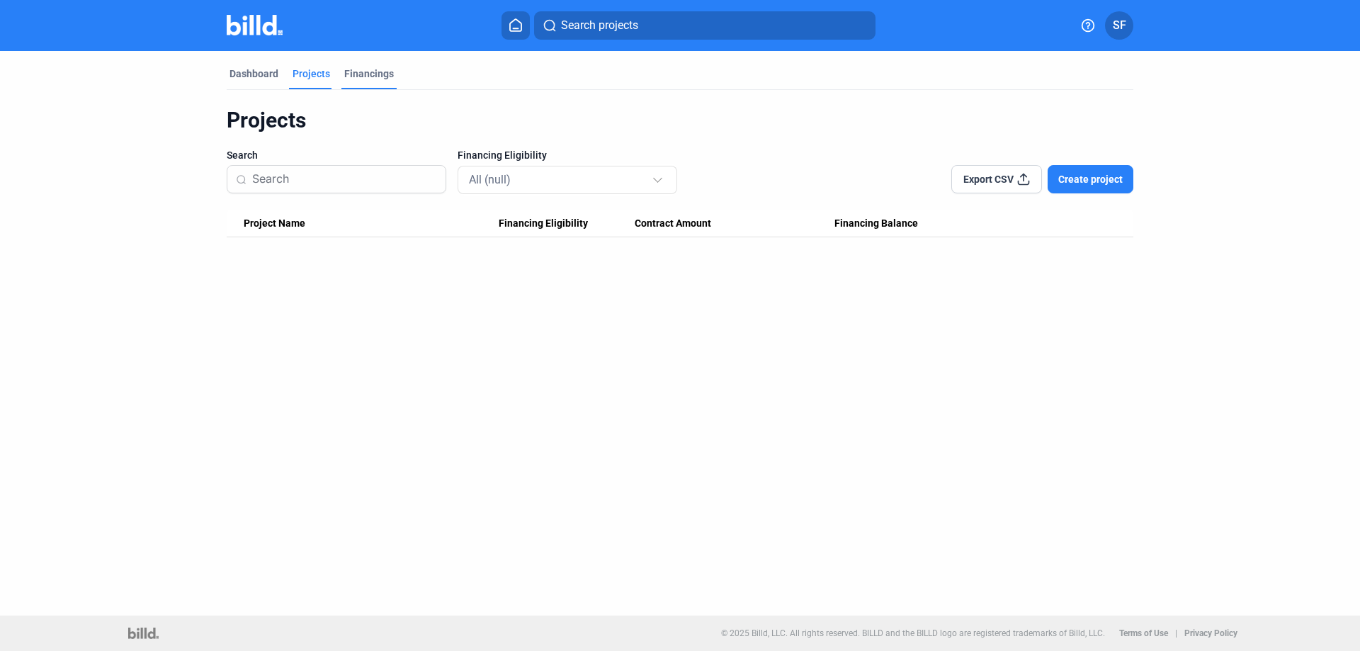
click at [375, 70] on div "Financings" at bounding box center [369, 74] width 50 height 14
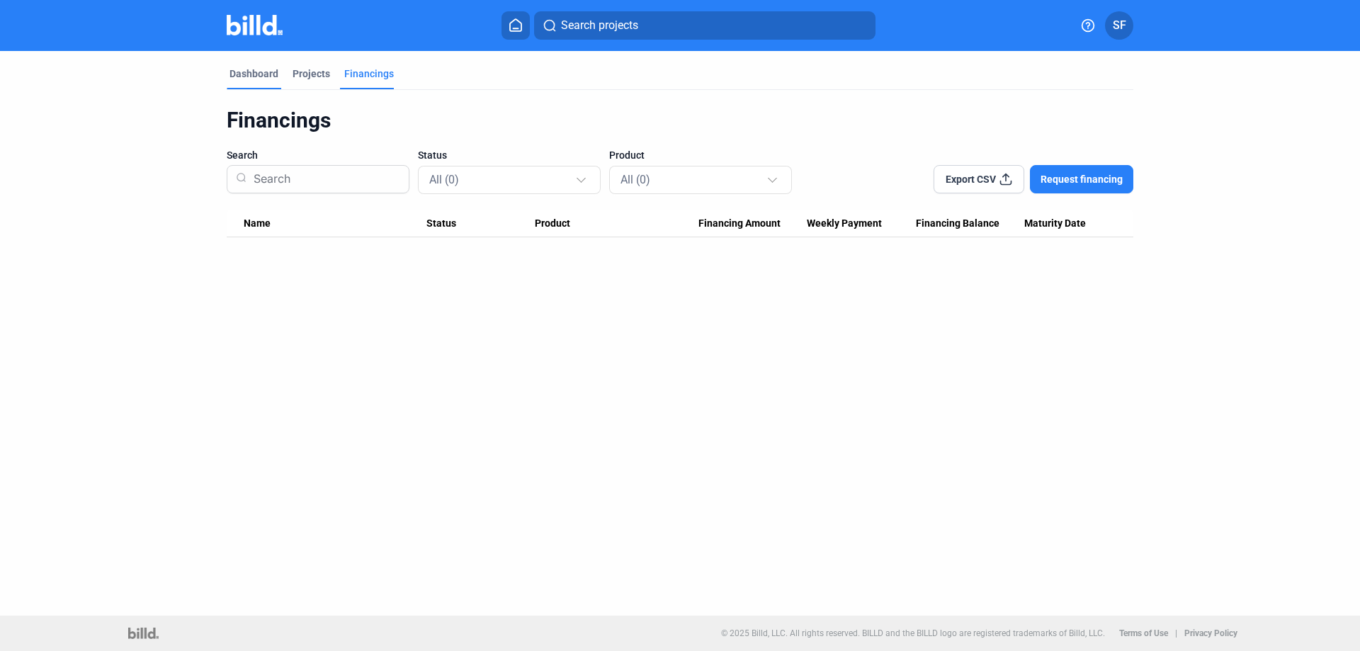
click at [274, 75] on div "Dashboard" at bounding box center [253, 74] width 49 height 14
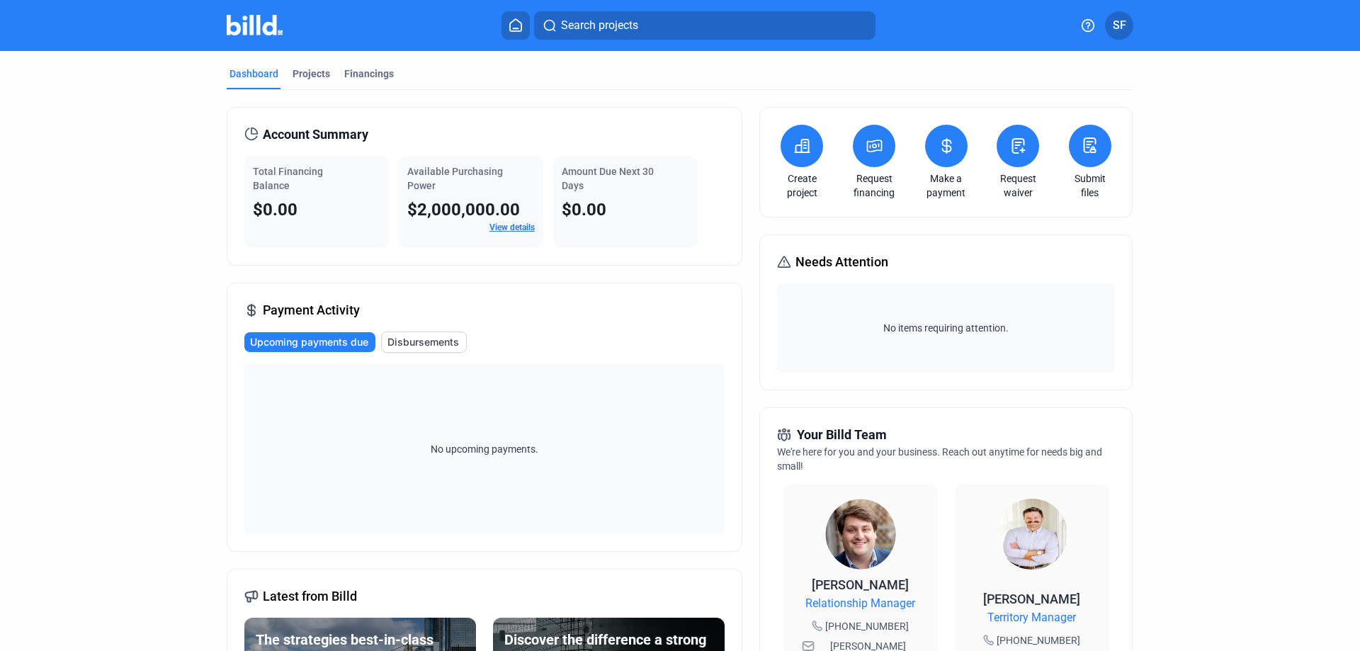
click at [1118, 21] on span "SF" at bounding box center [1118, 25] width 13 height 17
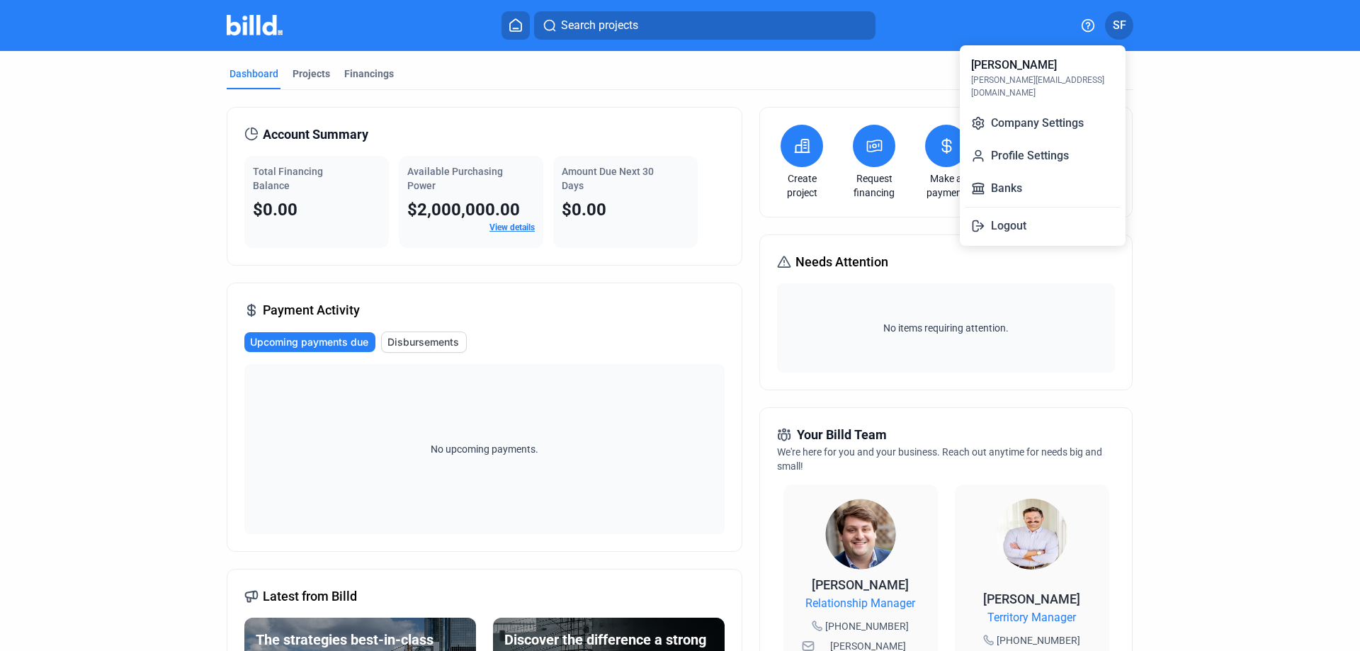
click at [671, 316] on div at bounding box center [680, 325] width 1360 height 651
